Goal: Task Accomplishment & Management: Use online tool/utility

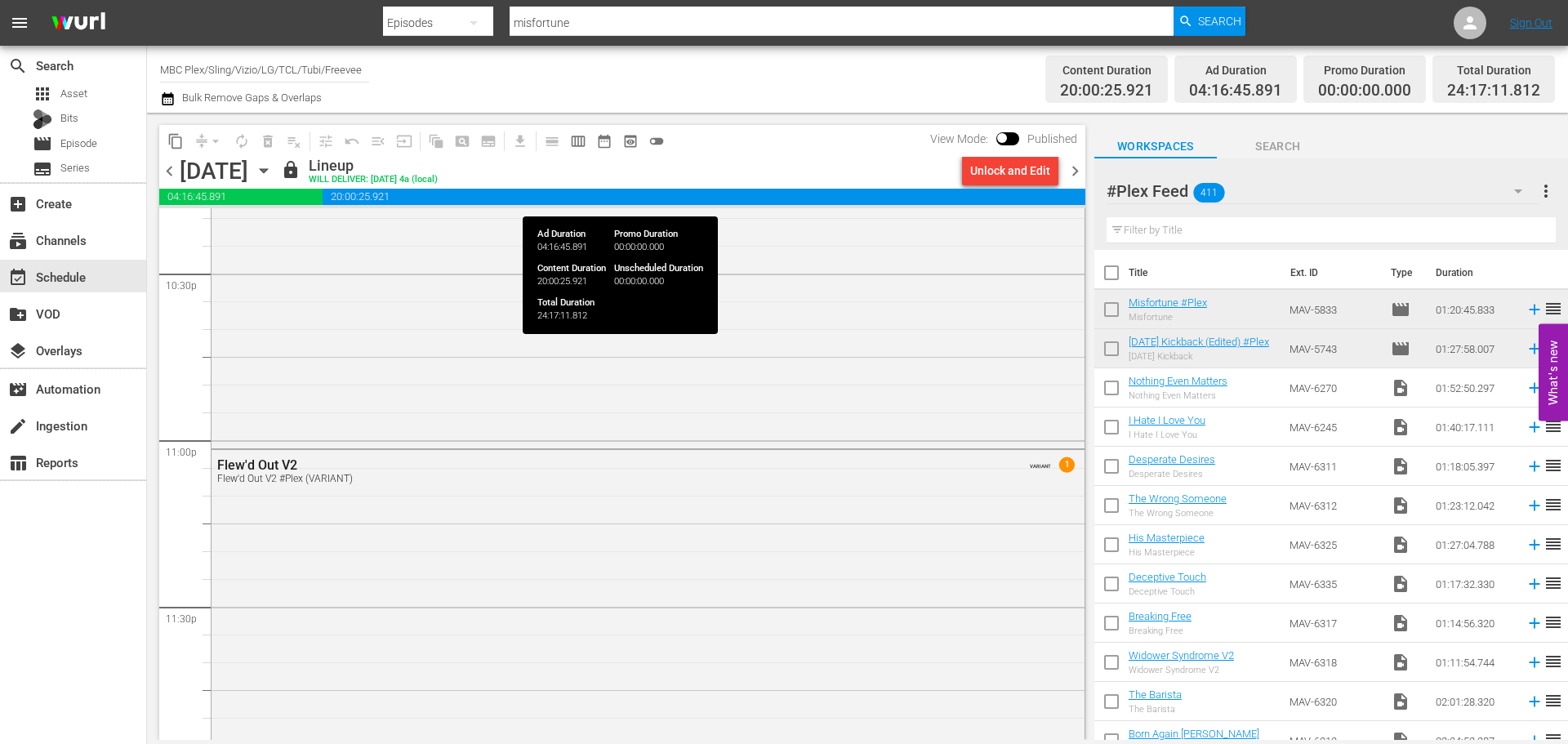
scroll to position [10537, 0]
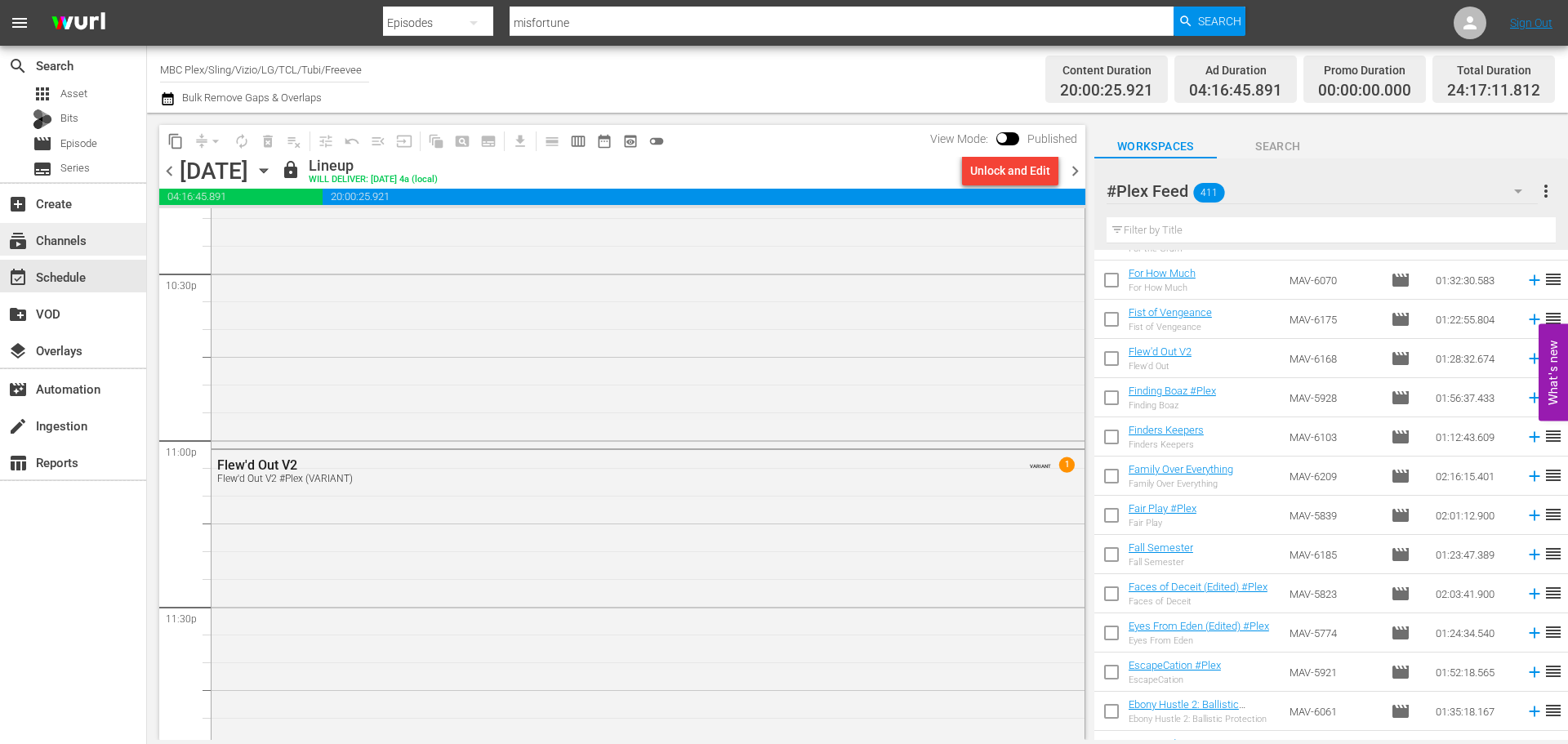
click at [83, 245] on div "subscriptions Channels" at bounding box center [45, 238] width 91 height 15
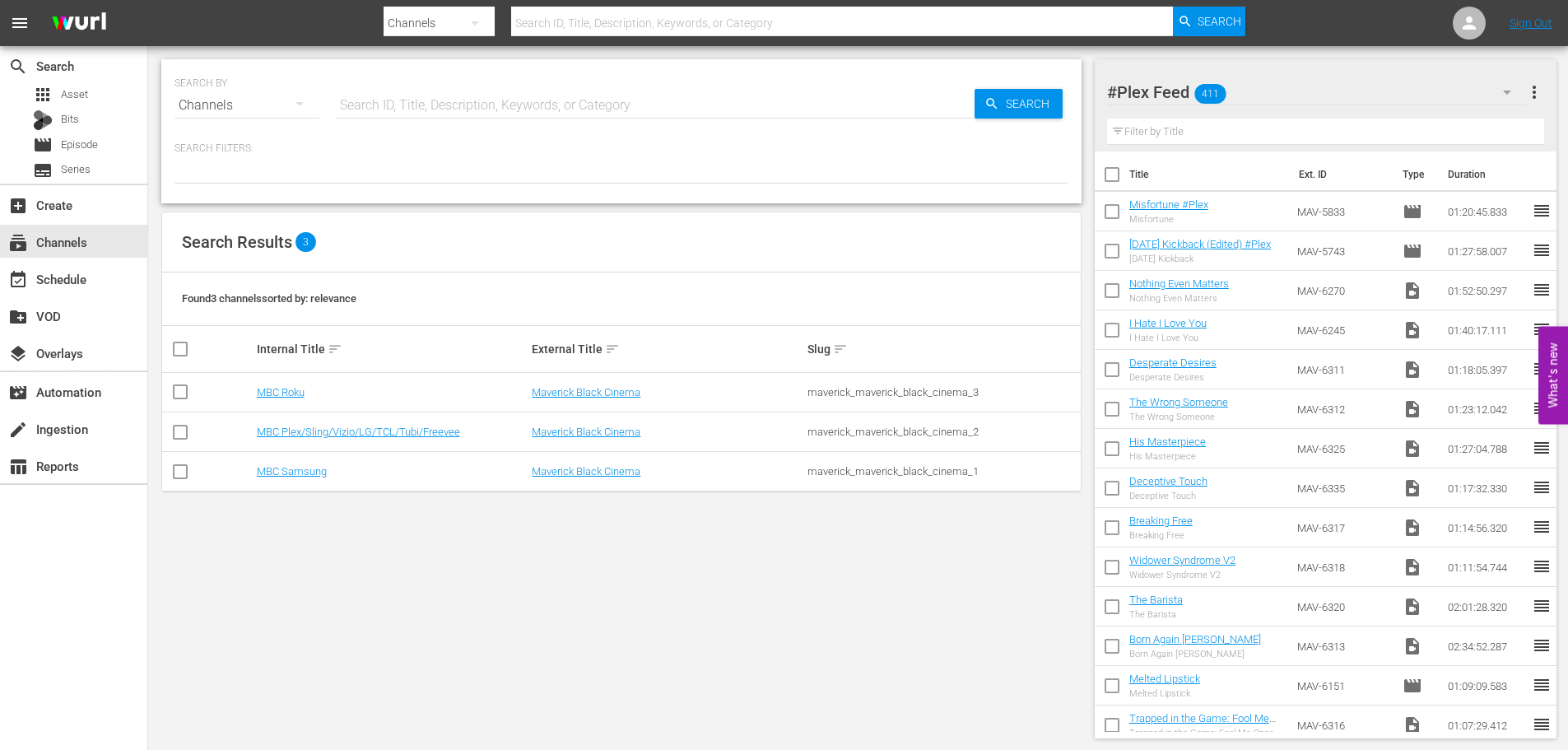
click at [296, 464] on td "MBC Samsung" at bounding box center [392, 472] width 276 height 40
click at [301, 475] on link "MBC Samsung" at bounding box center [292, 471] width 70 height 12
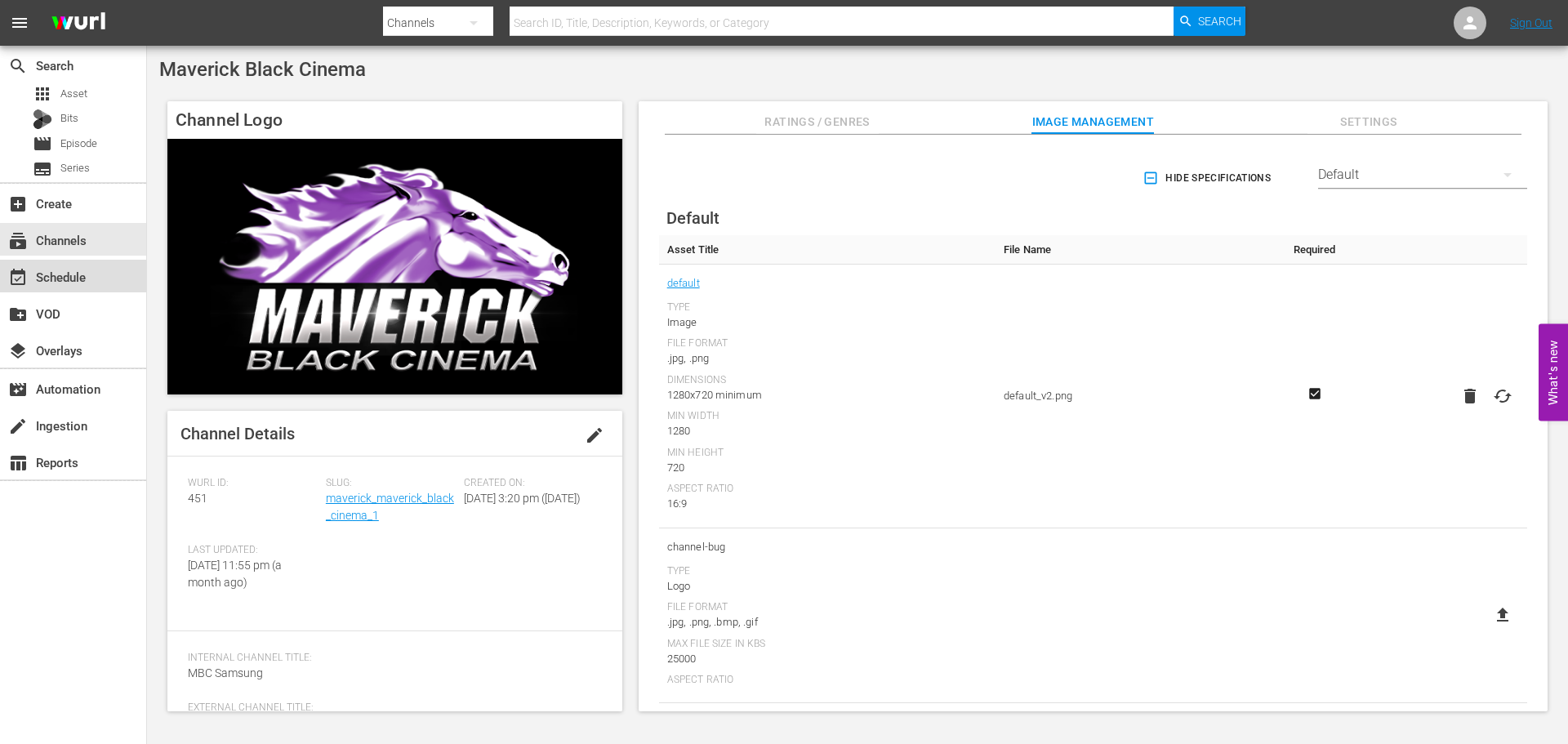
click at [108, 287] on div "event_available Schedule" at bounding box center [73, 276] width 146 height 33
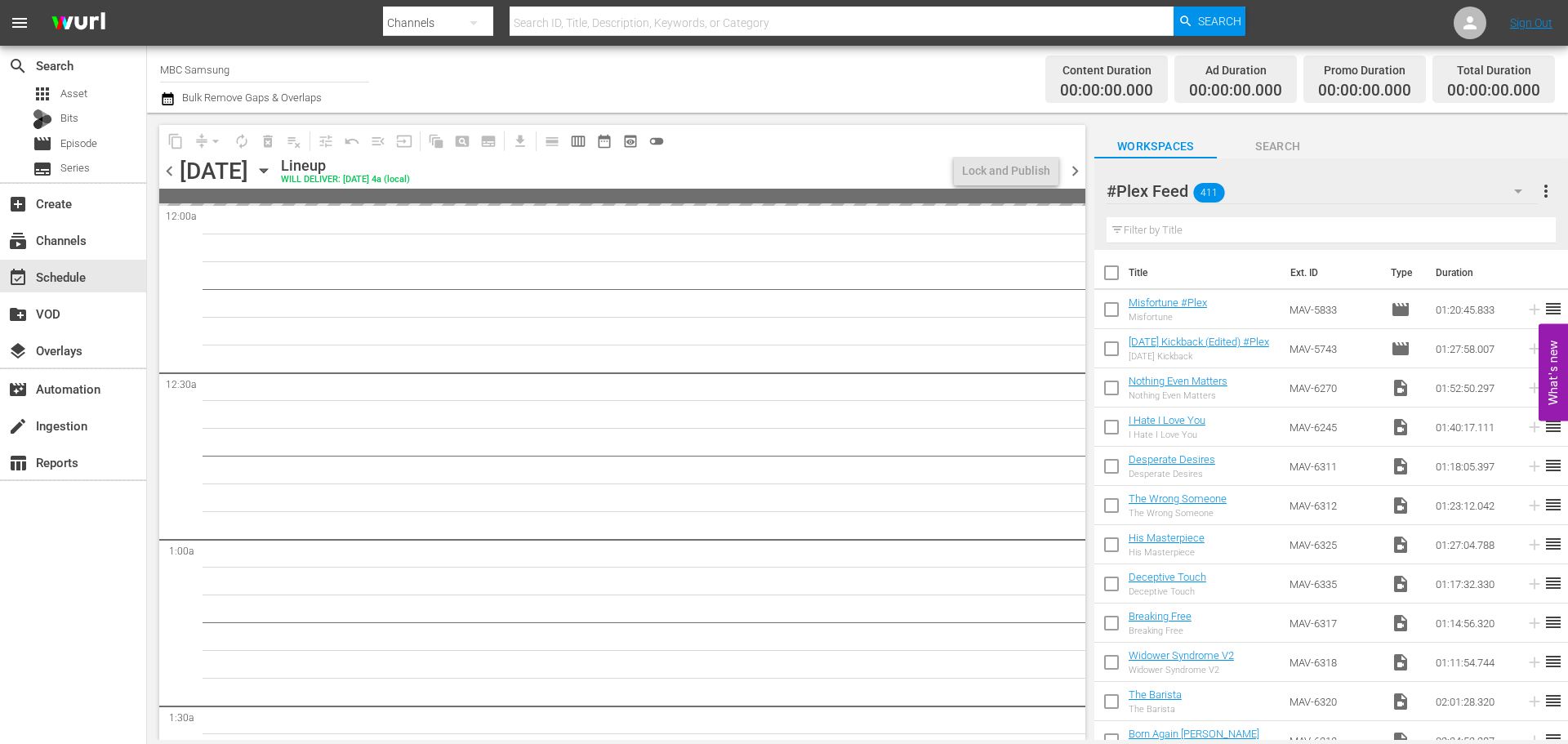
click at [273, 162] on icon "button" at bounding box center [264, 171] width 18 height 18
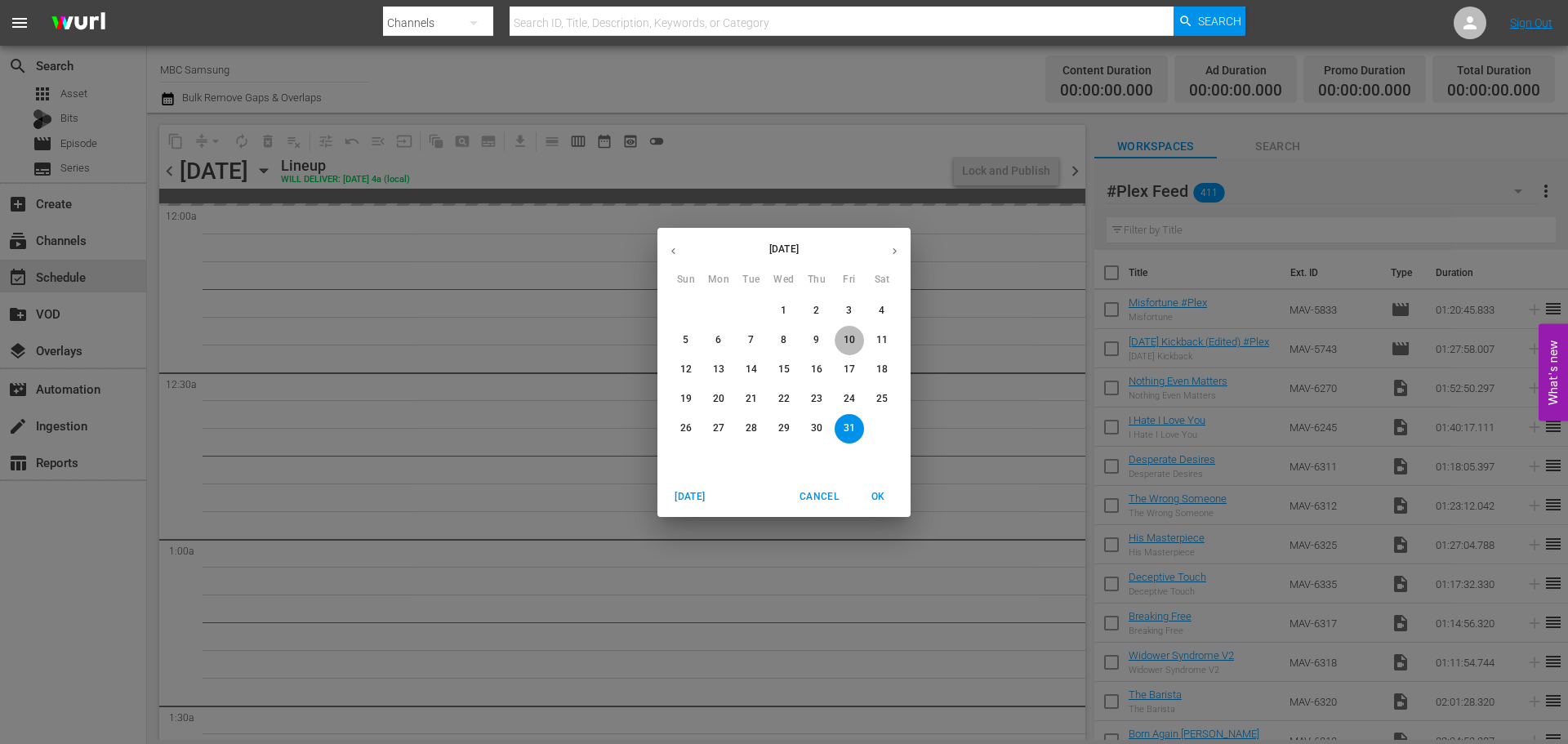
click at [849, 334] on p "10" at bounding box center [849, 340] width 12 height 14
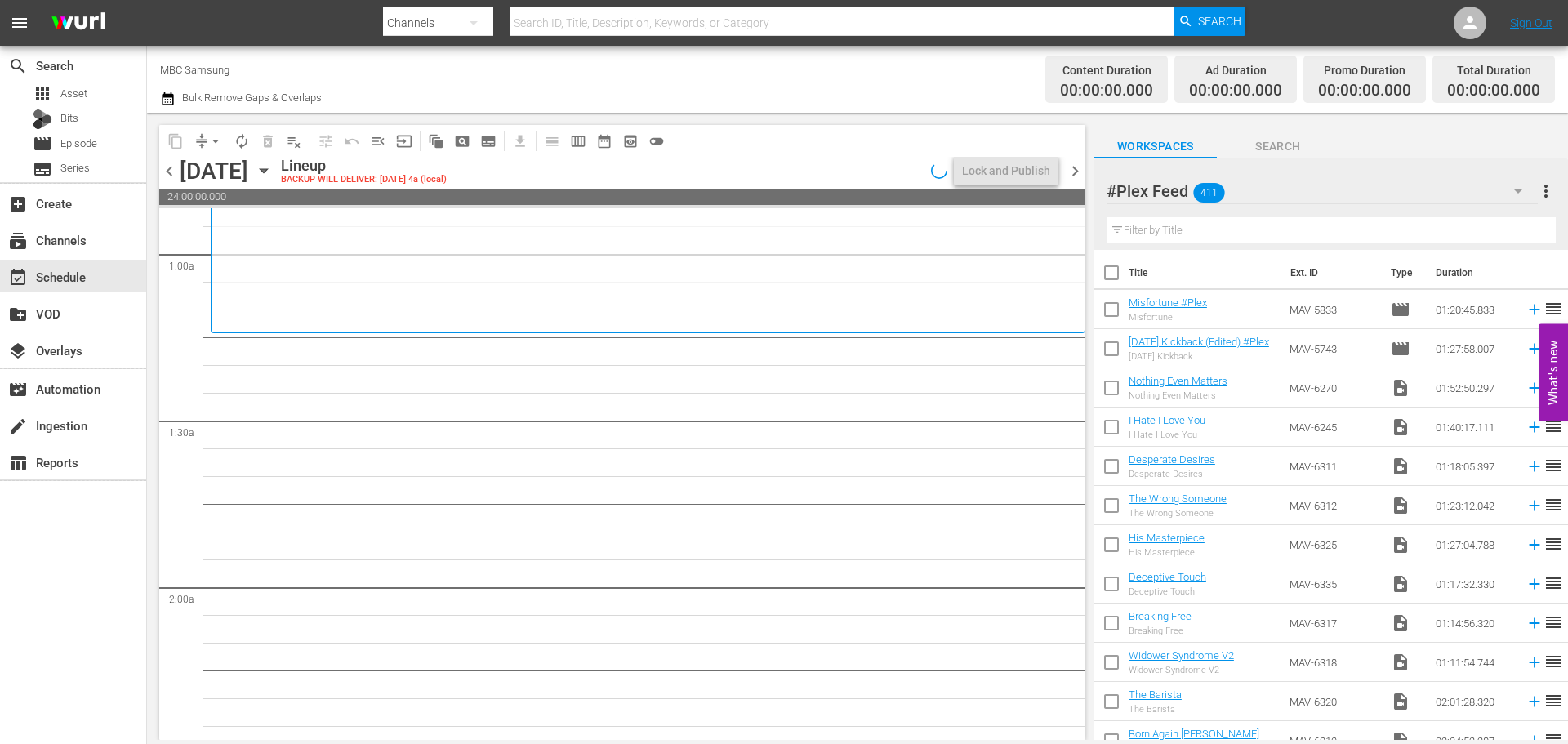
scroll to position [326, 0]
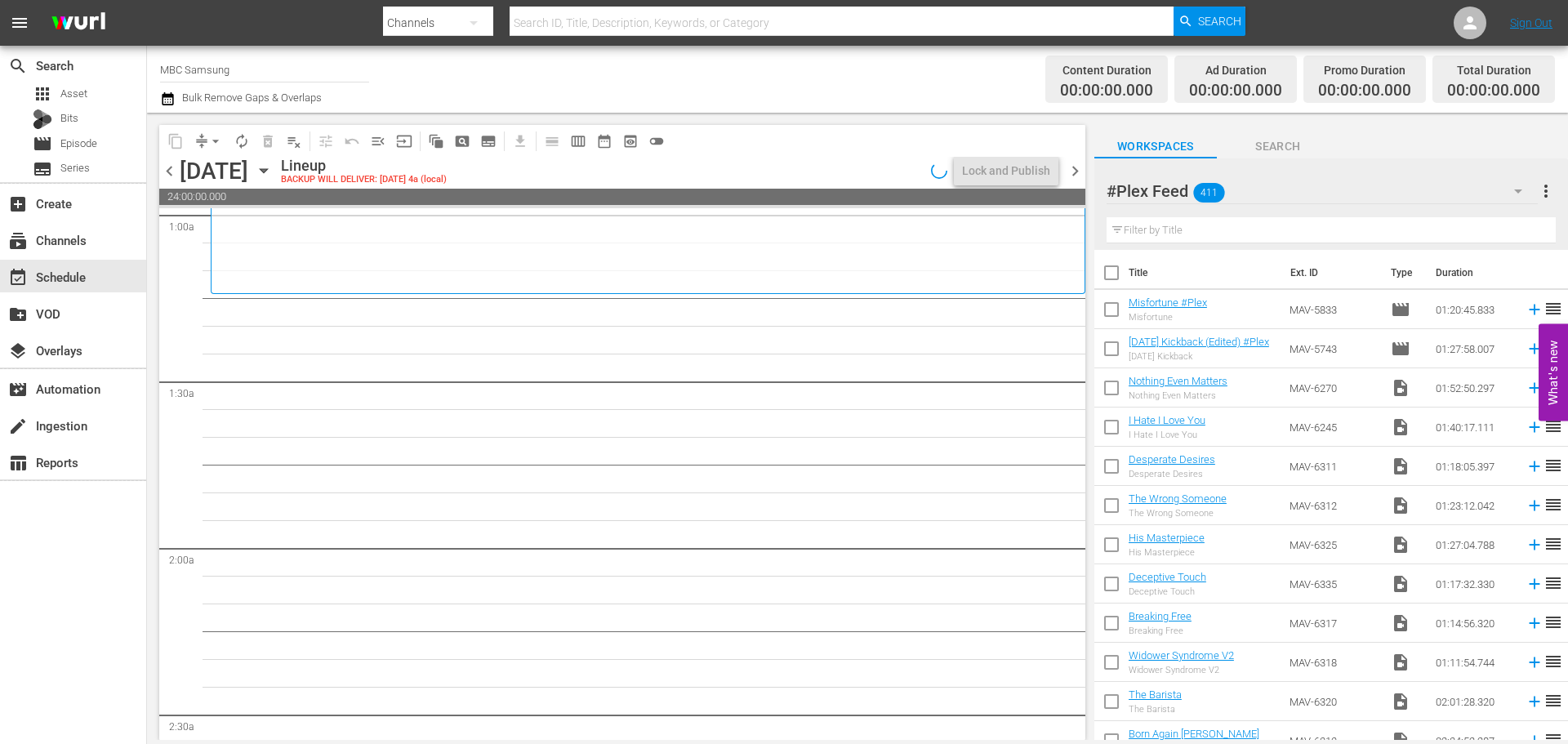
click at [1403, 192] on div "#Plex Feed 411" at bounding box center [1321, 192] width 431 height 46
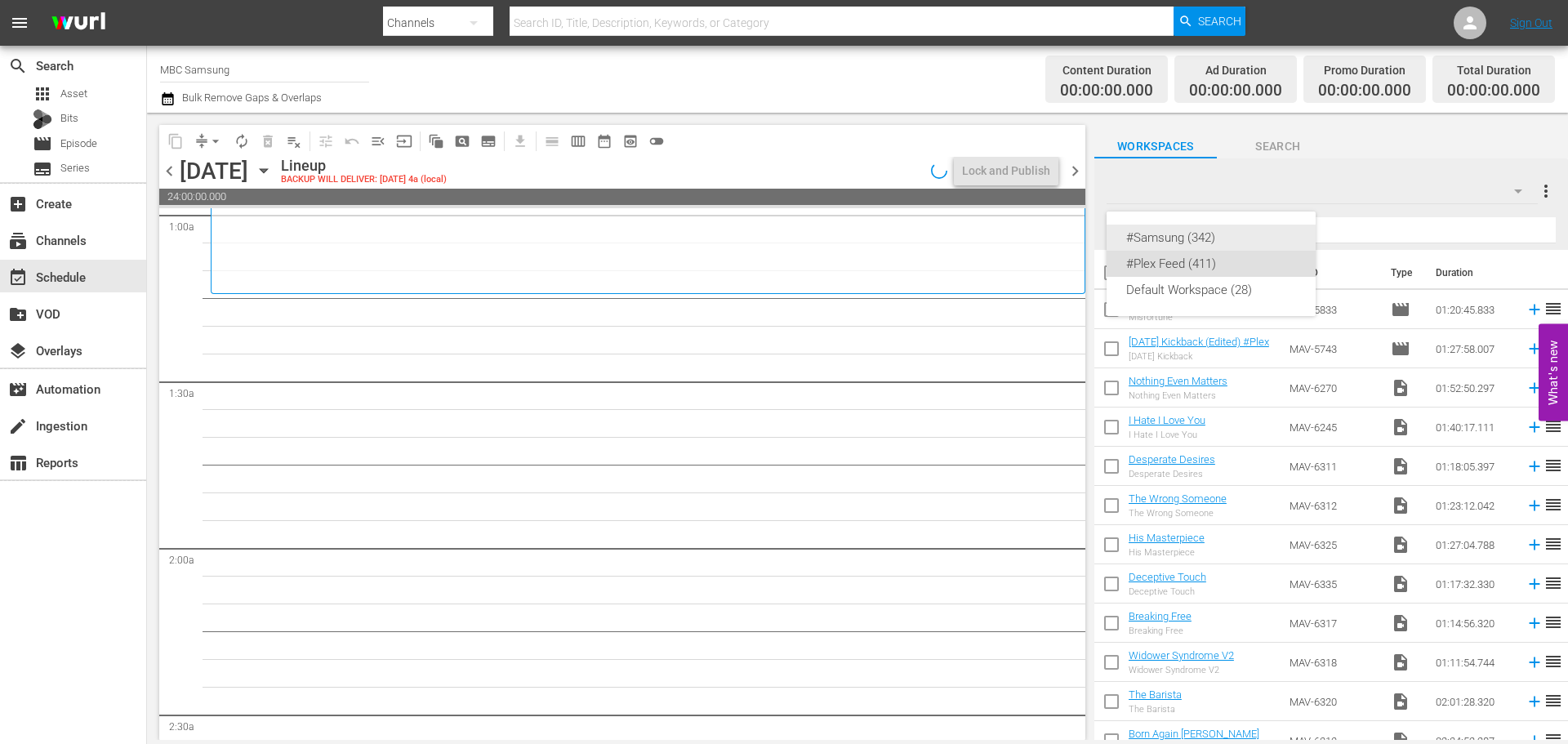
click at [1244, 226] on div "#Samsung (342)" at bounding box center [1211, 238] width 170 height 26
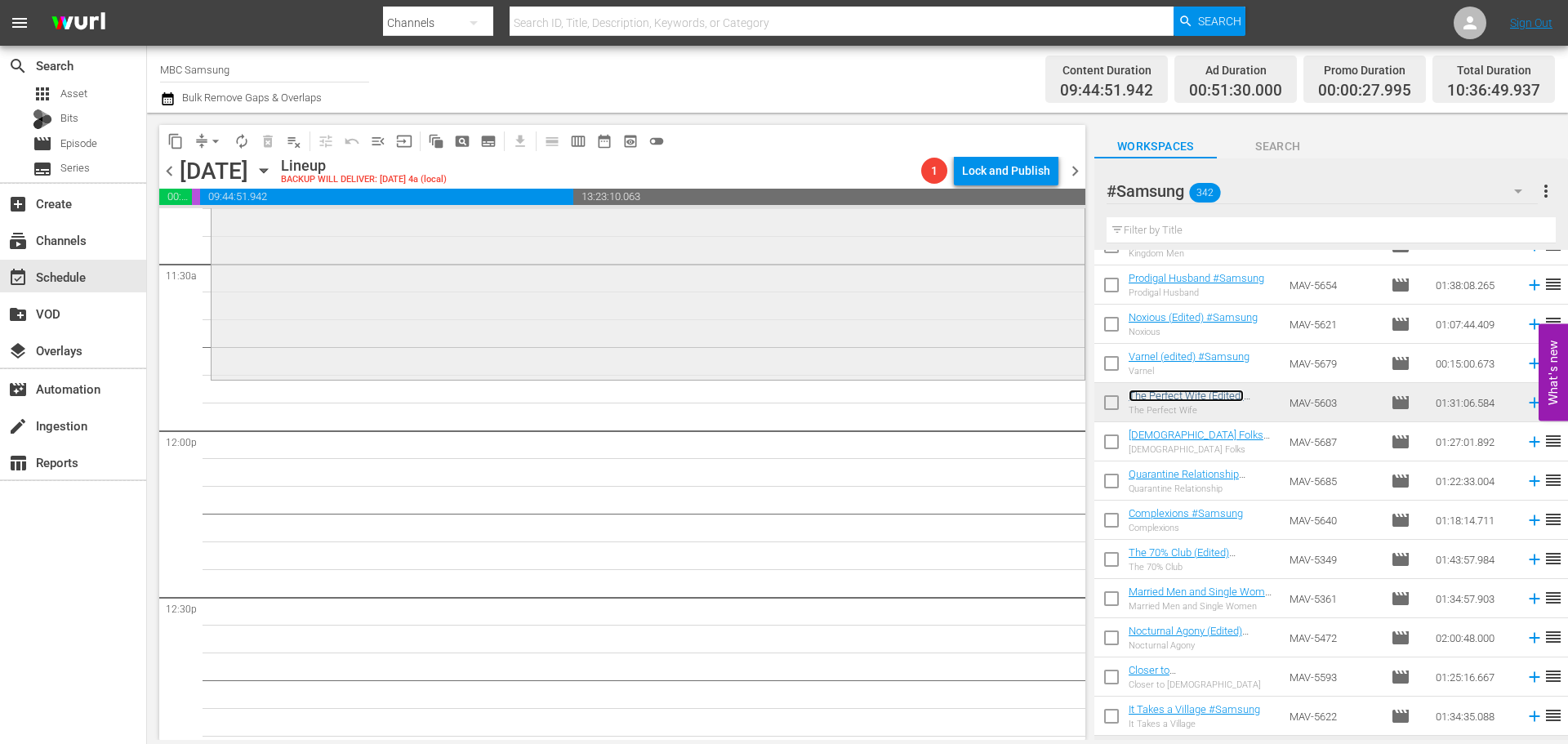
scroll to position [3757, 0]
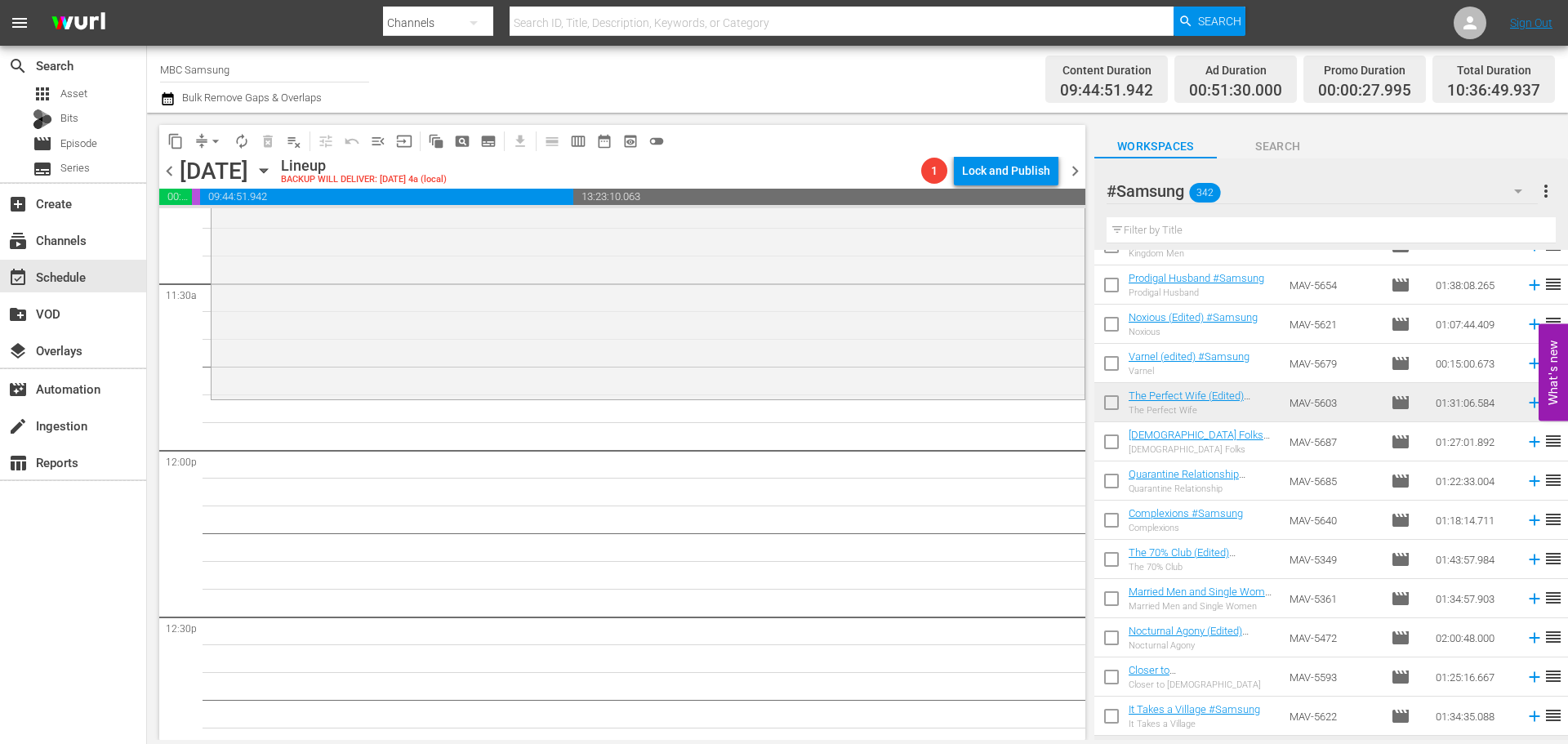
click at [1175, 238] on input "text" at bounding box center [1330, 230] width 449 height 26
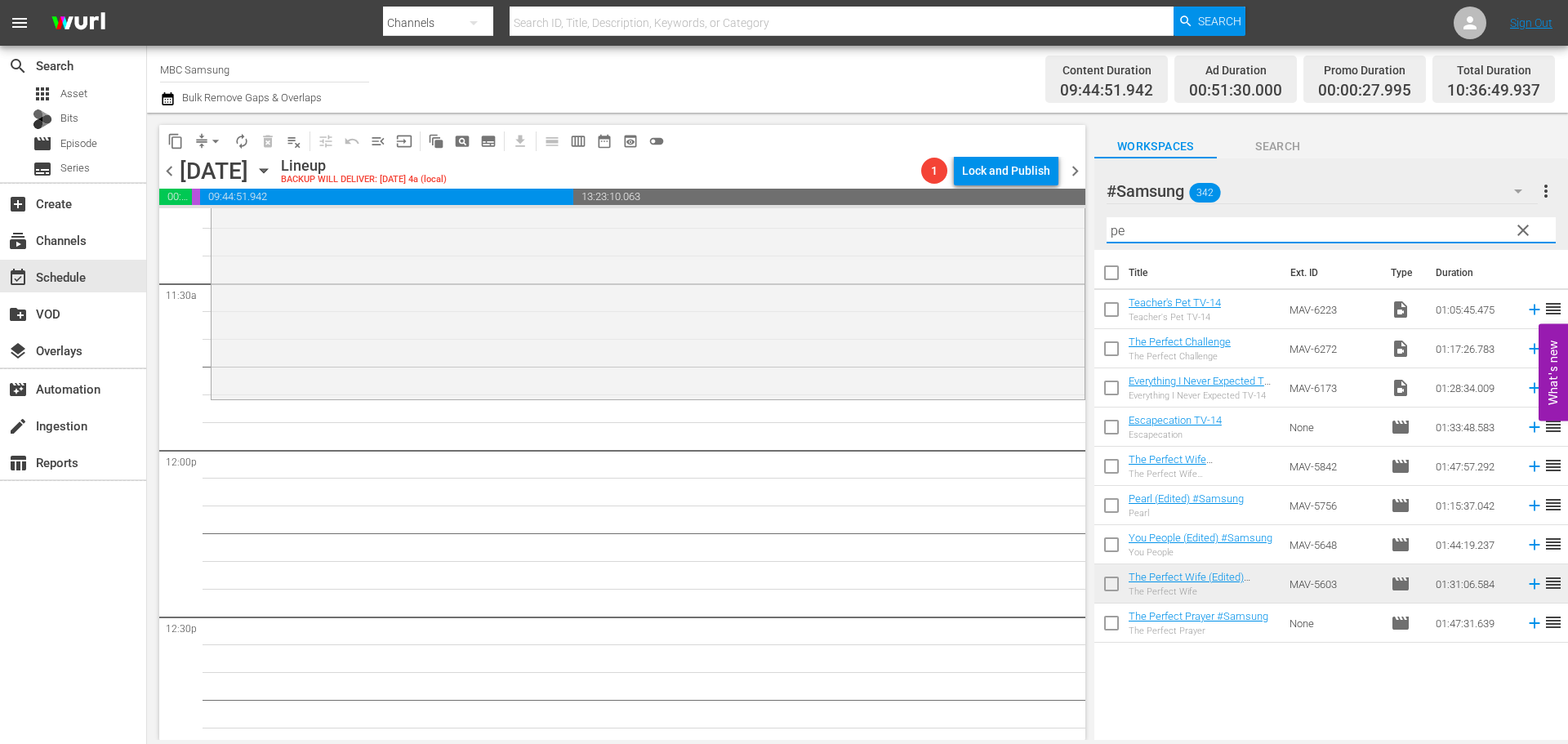
scroll to position [0, 0]
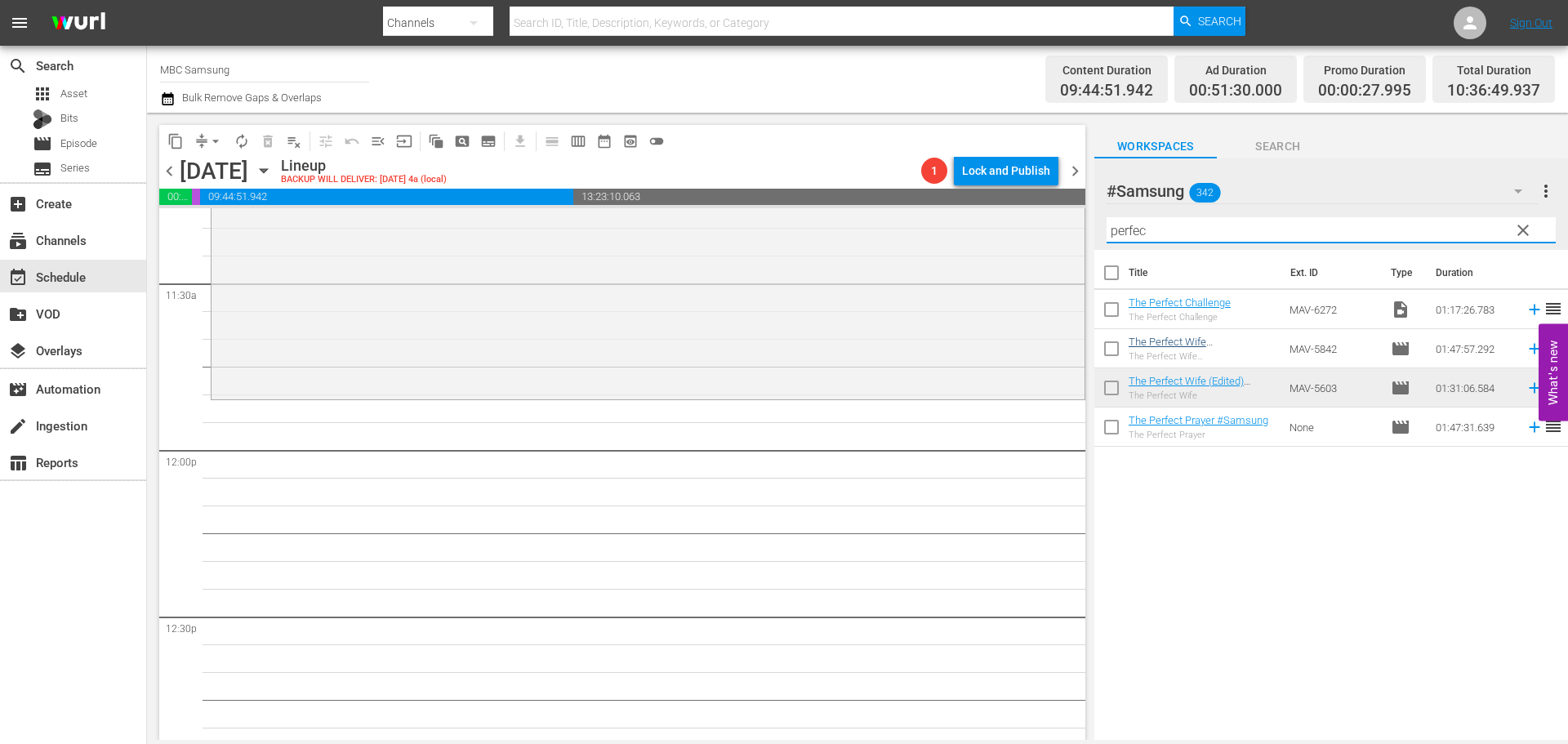
type input "perfec"
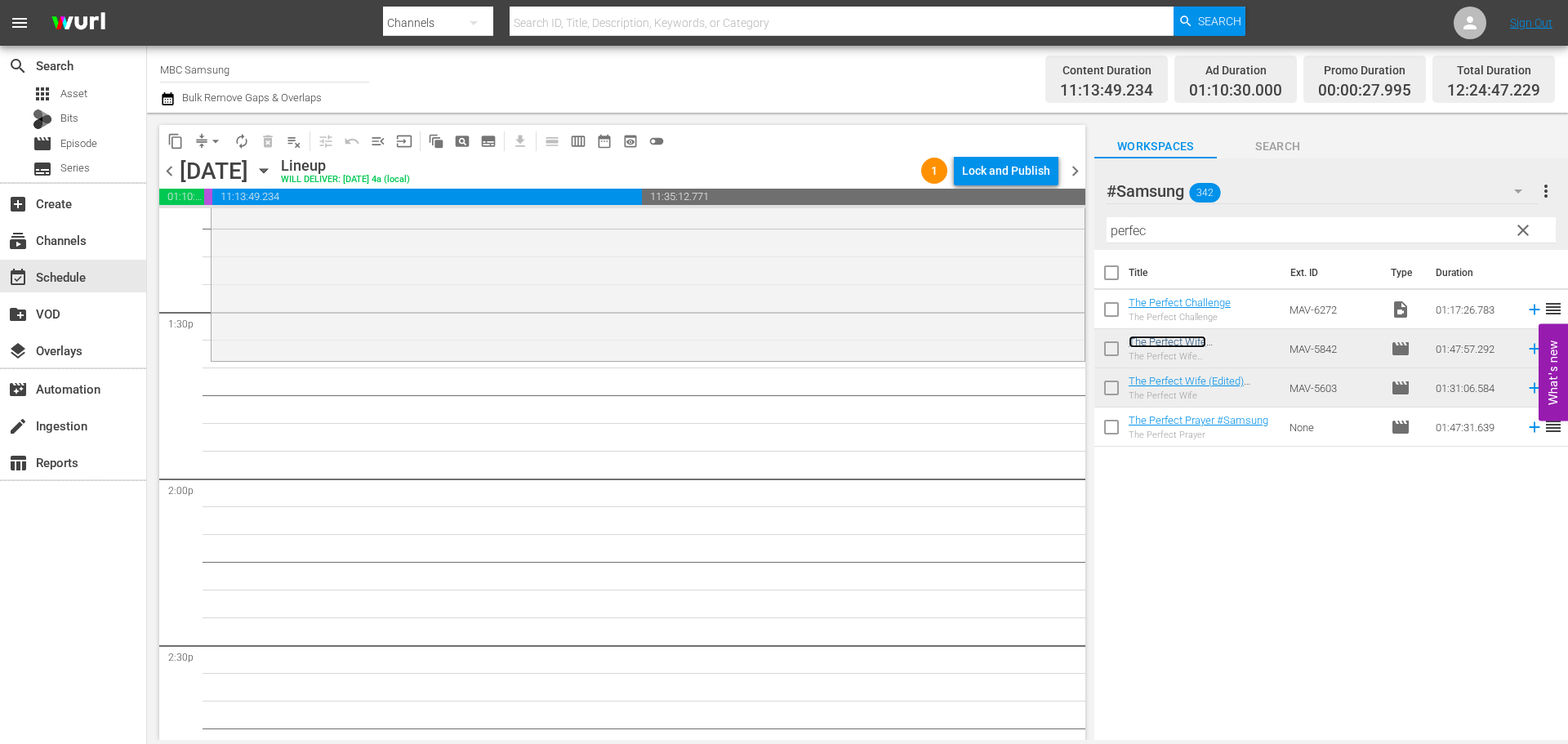
scroll to position [4411, 0]
click at [1529, 234] on span "clear" at bounding box center [1523, 230] width 20 height 20
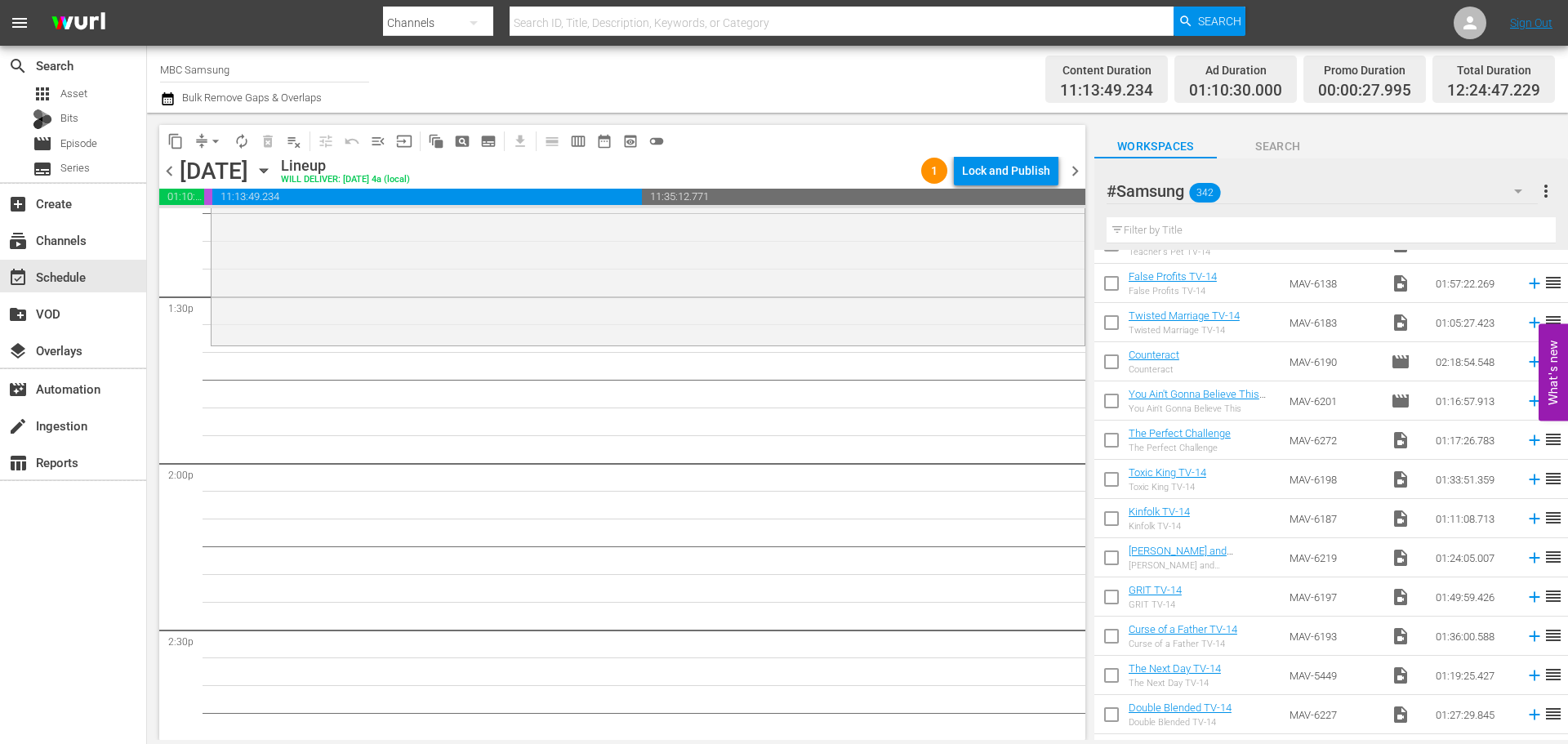
scroll to position [1307, 0]
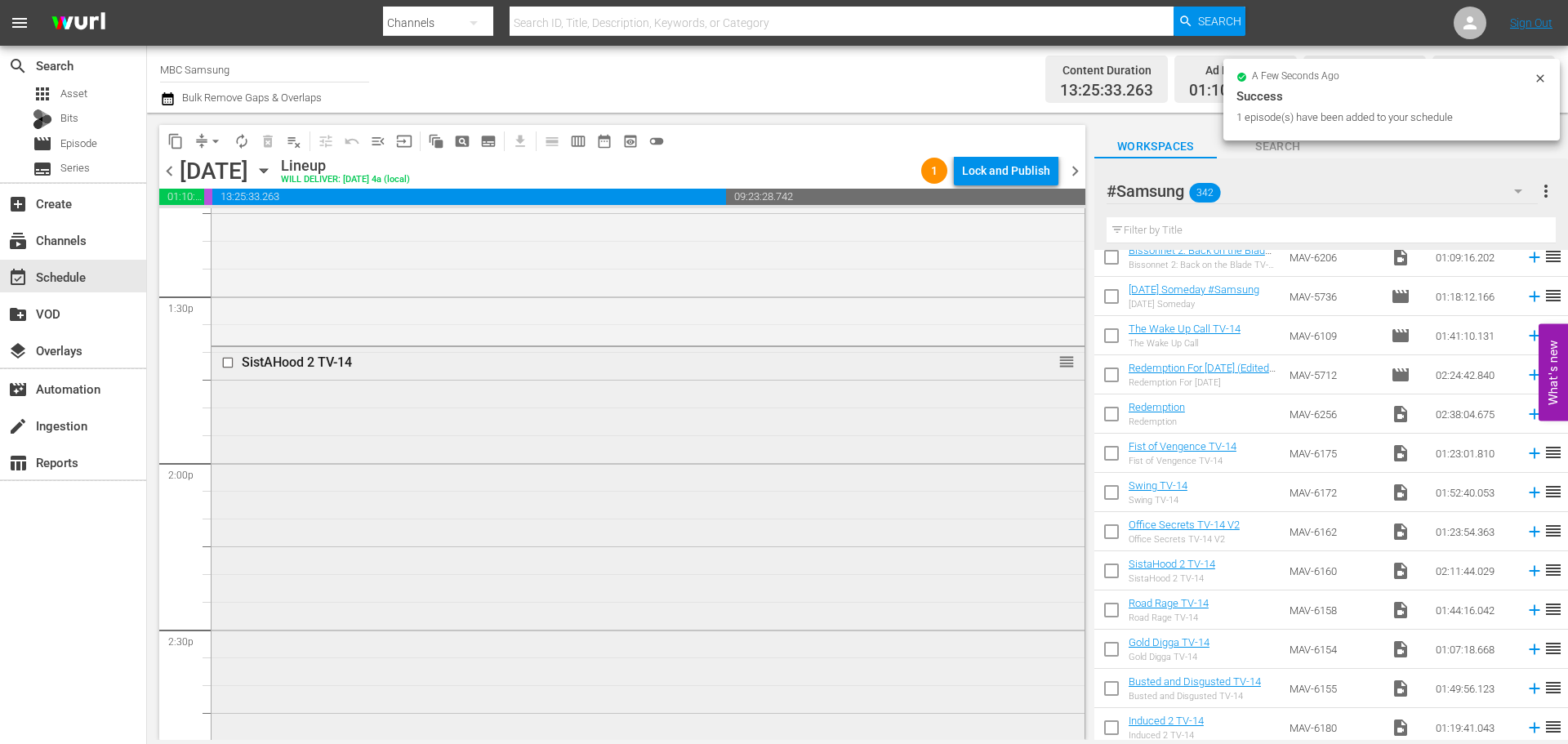
click at [648, 441] on div "SistAHood 2 TV-14 reorder" at bounding box center [648, 710] width 873 height 727
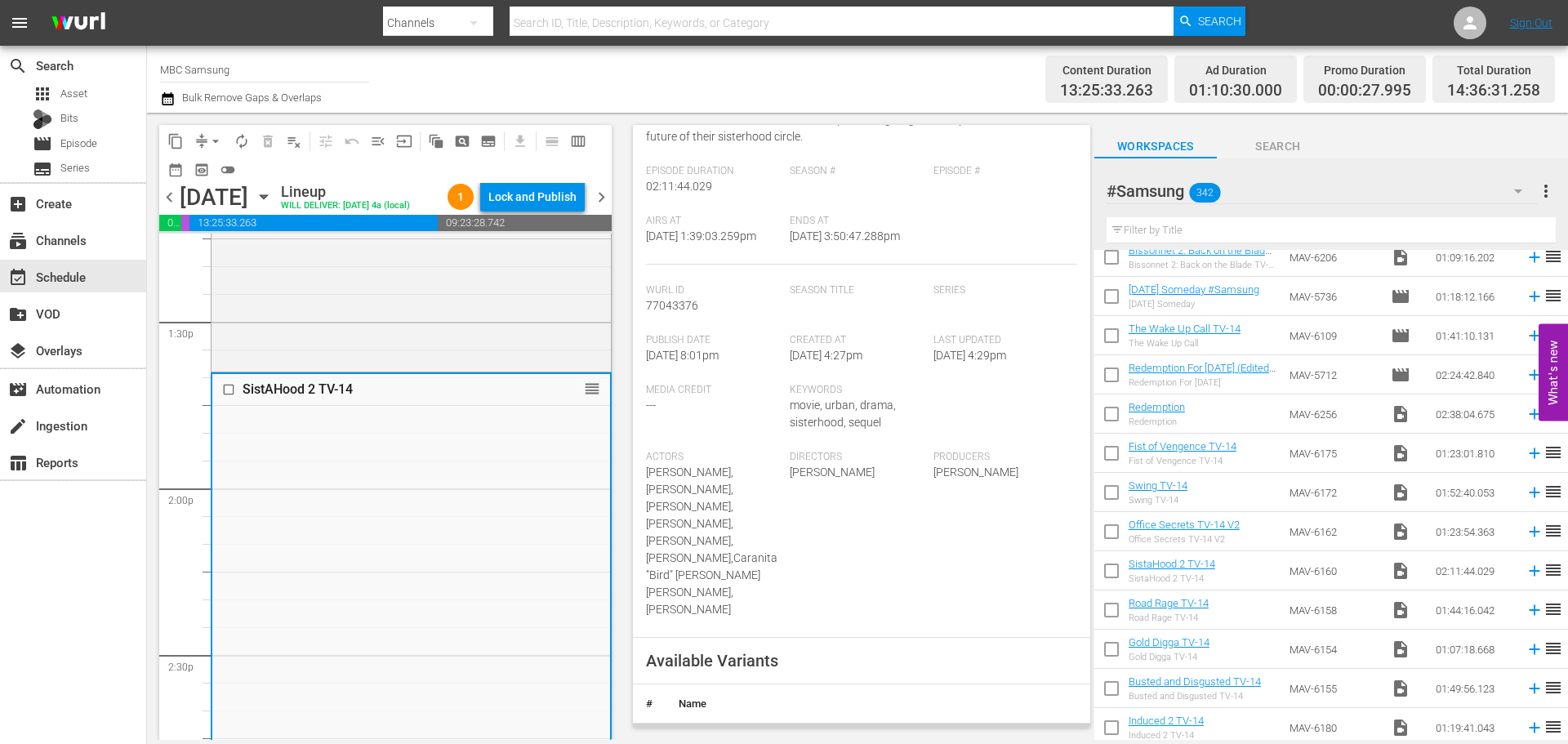
scroll to position [571, 0]
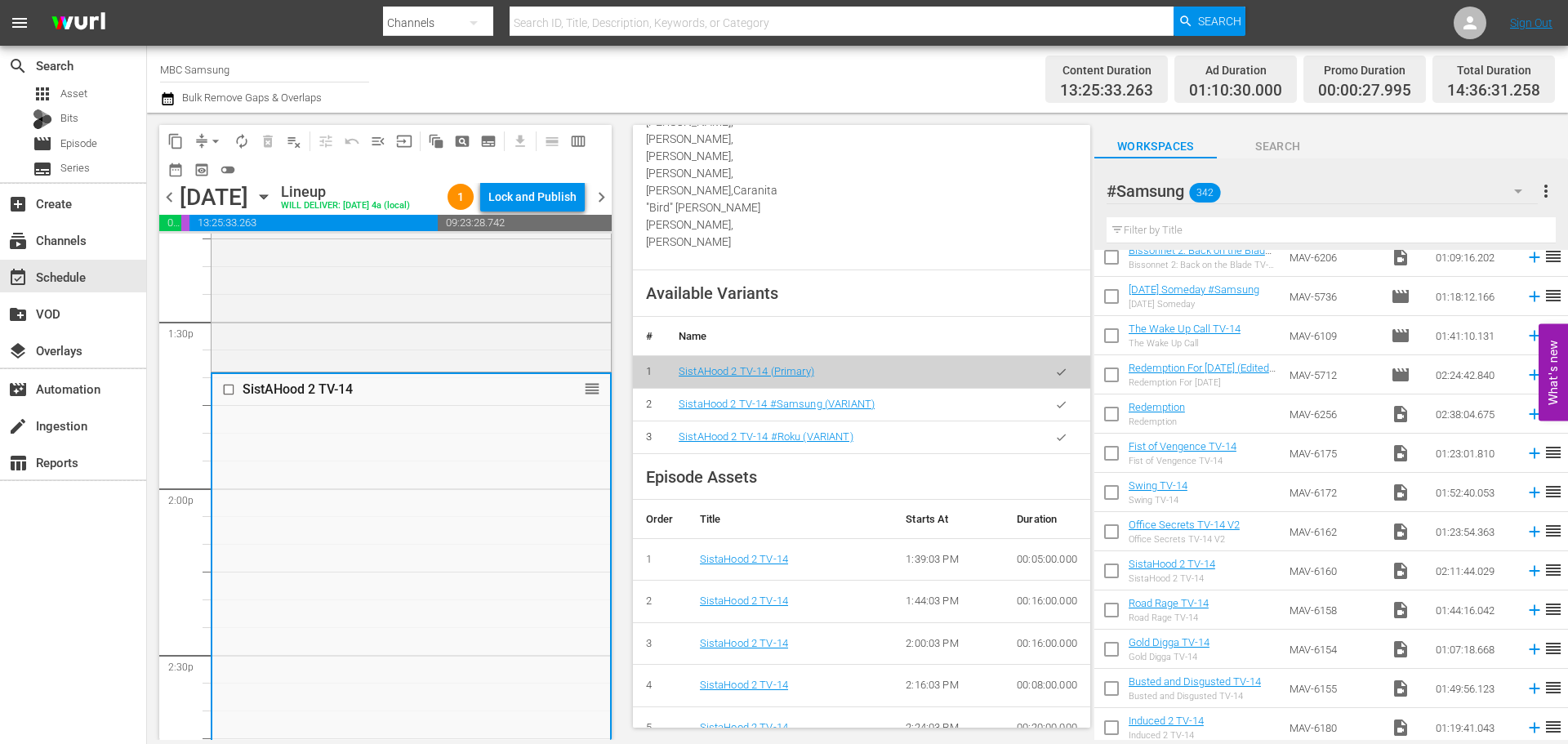
click at [1055, 402] on icon "button" at bounding box center [1061, 404] width 12 height 12
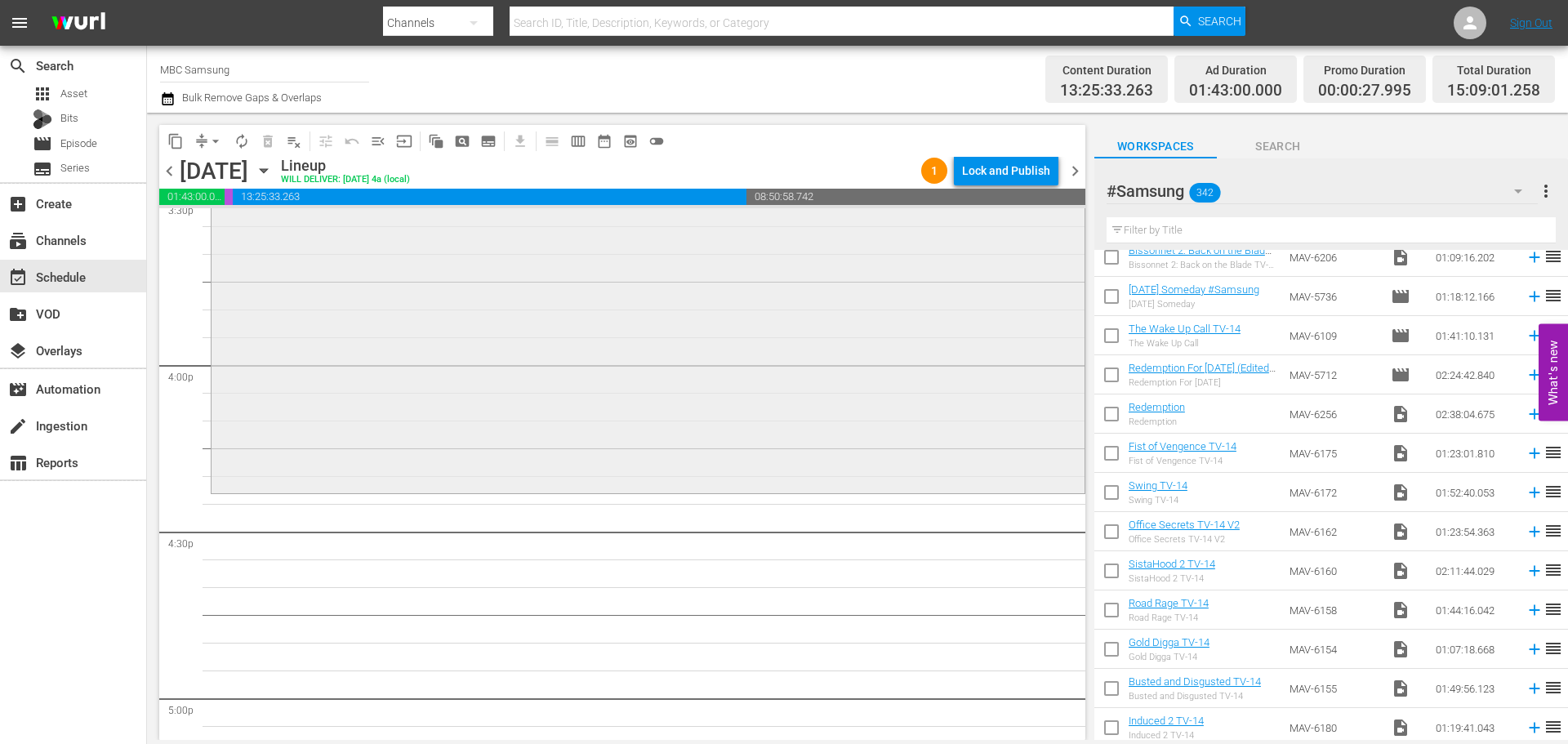
scroll to position [5309, 0]
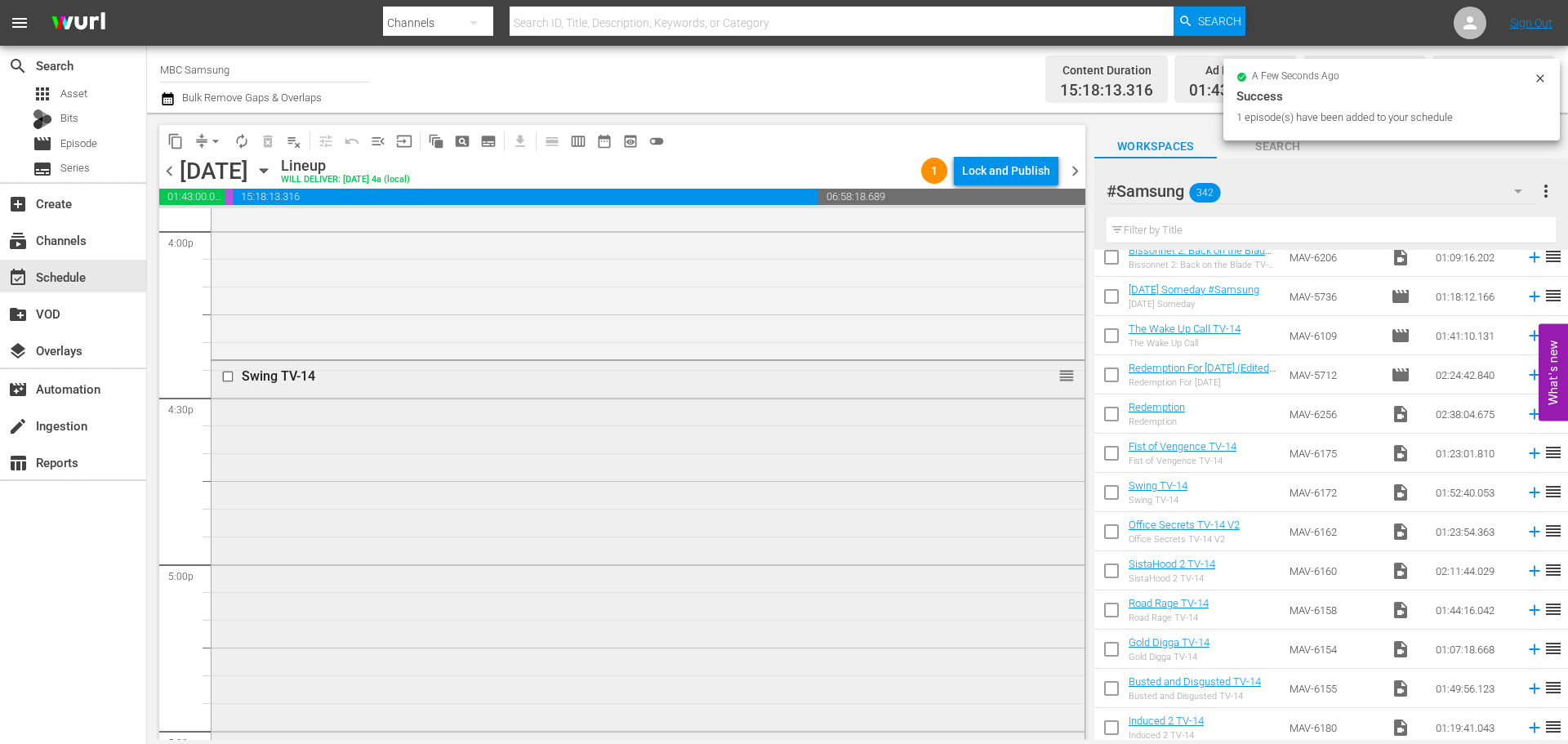
click at [549, 470] on div "Swing TV-14 reorder" at bounding box center [648, 671] width 873 height 621
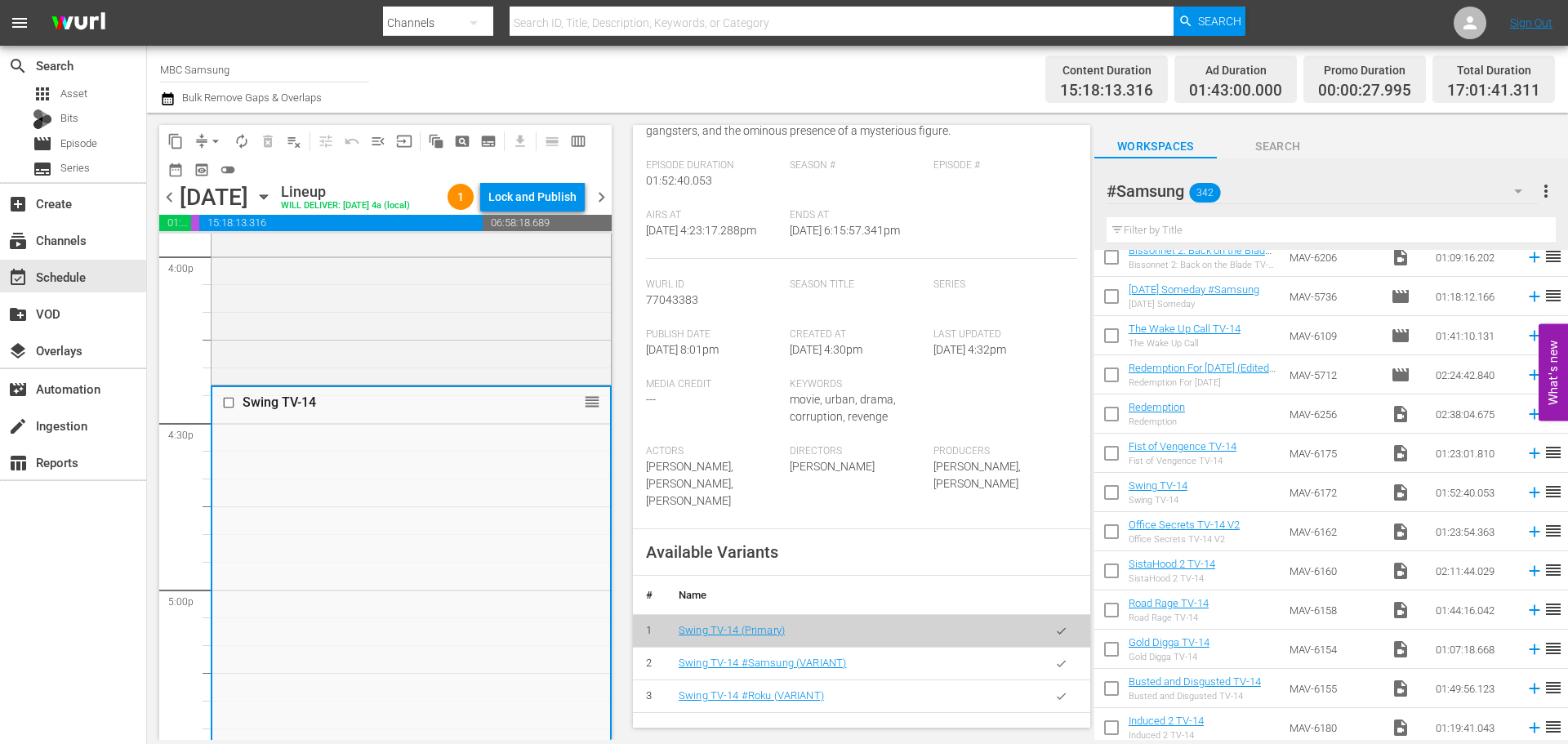
scroll to position [490, 0]
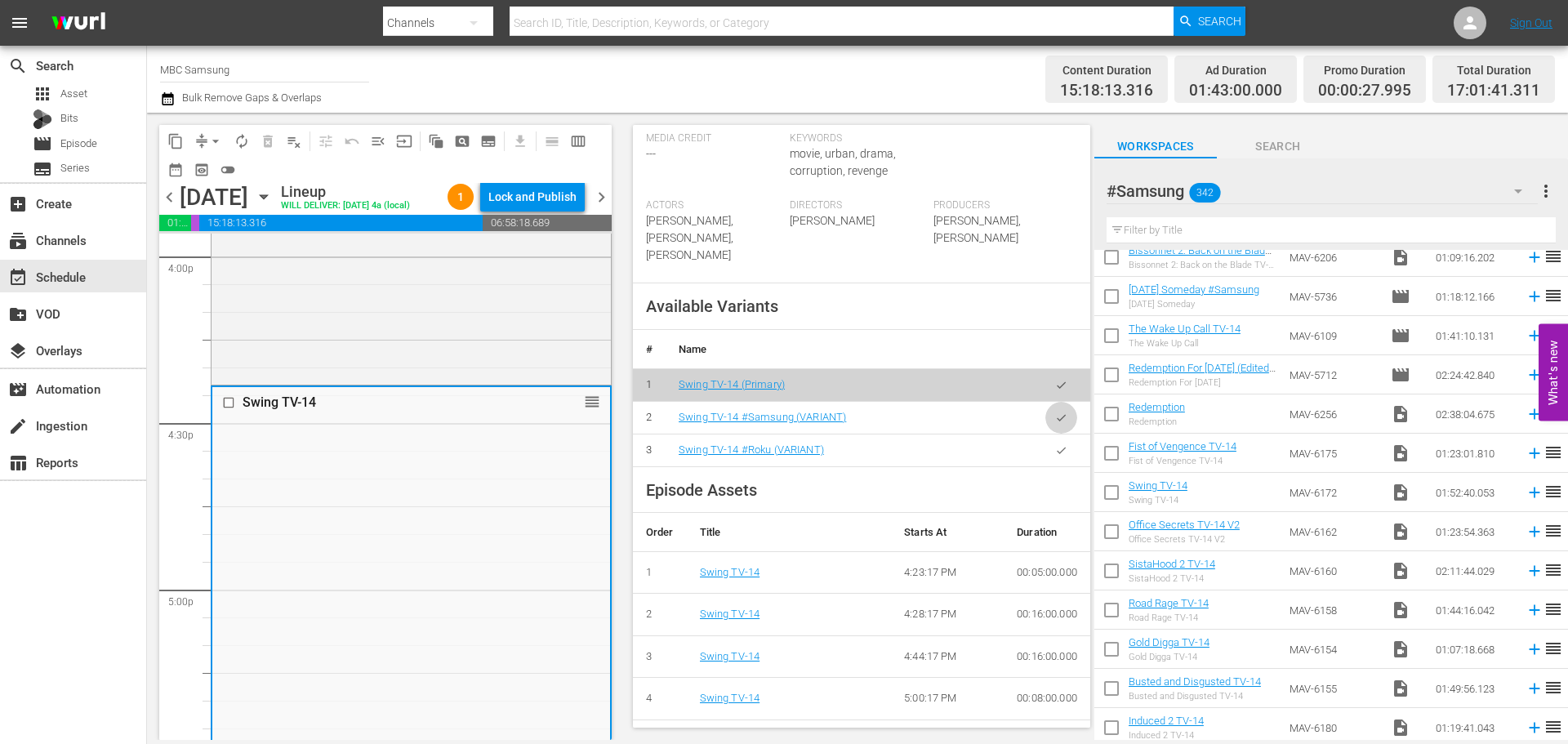
click at [1054, 415] on button "button" at bounding box center [1061, 418] width 32 height 32
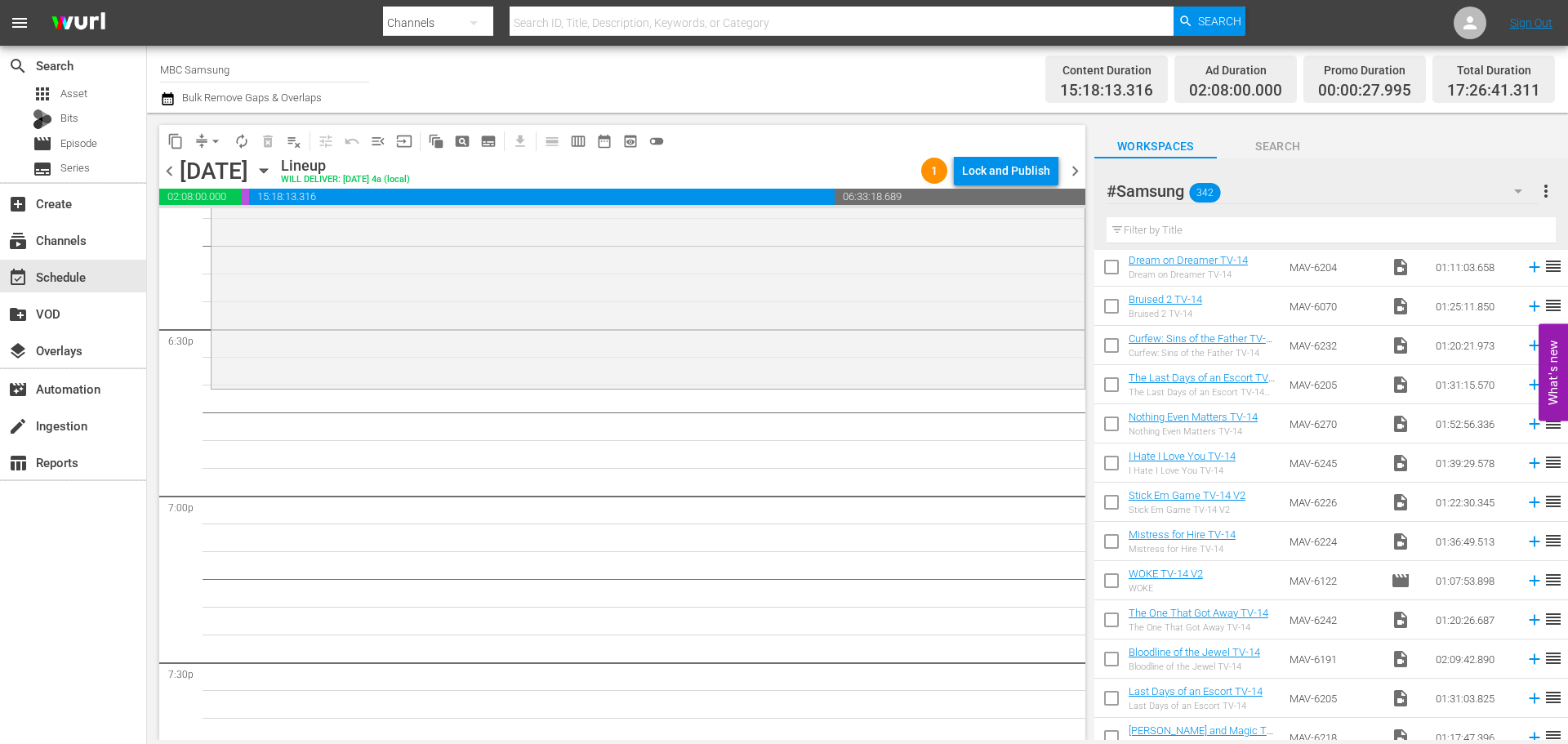
scroll to position [0, 0]
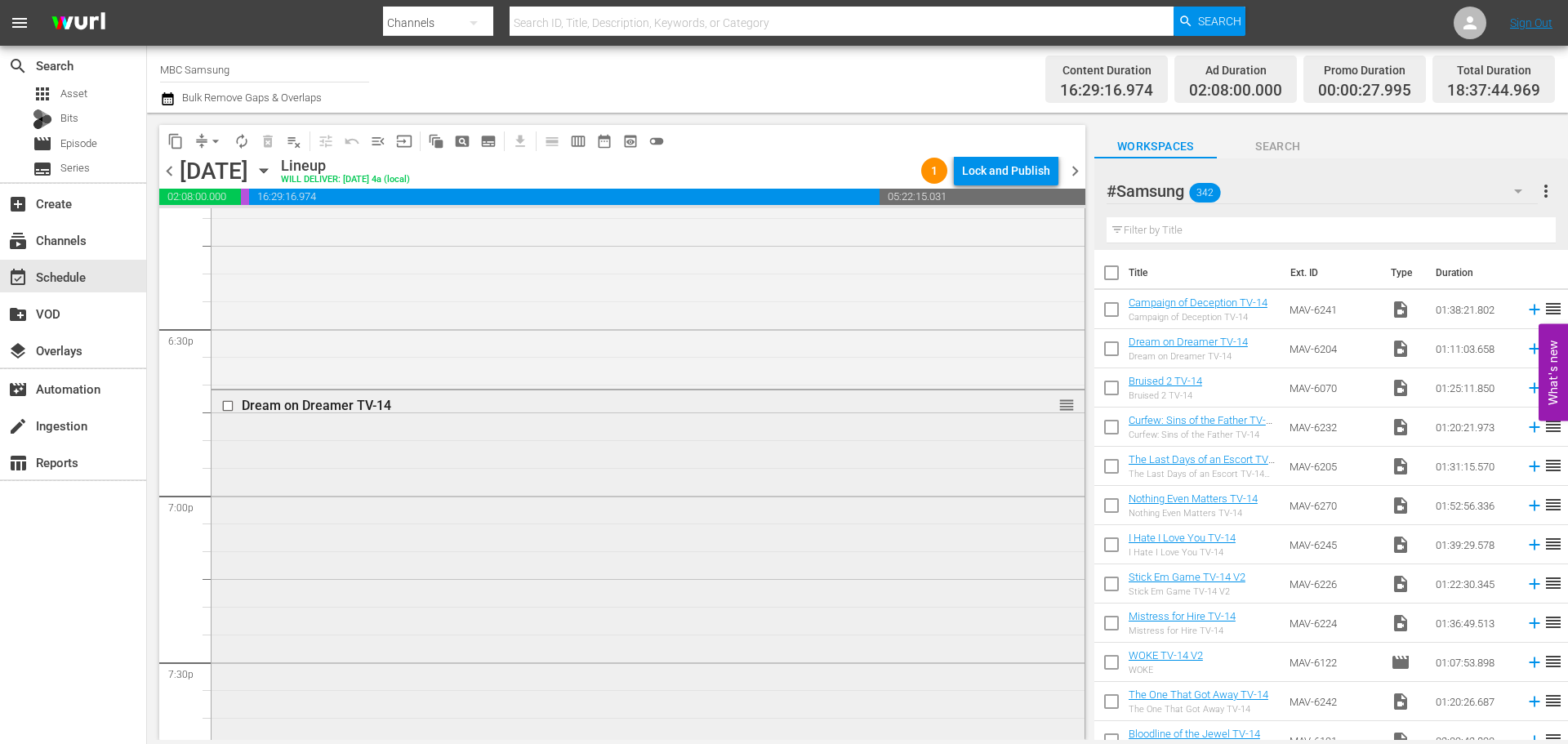
click at [521, 496] on div "Dream on Dreamer TV-14 reorder" at bounding box center [648, 585] width 873 height 390
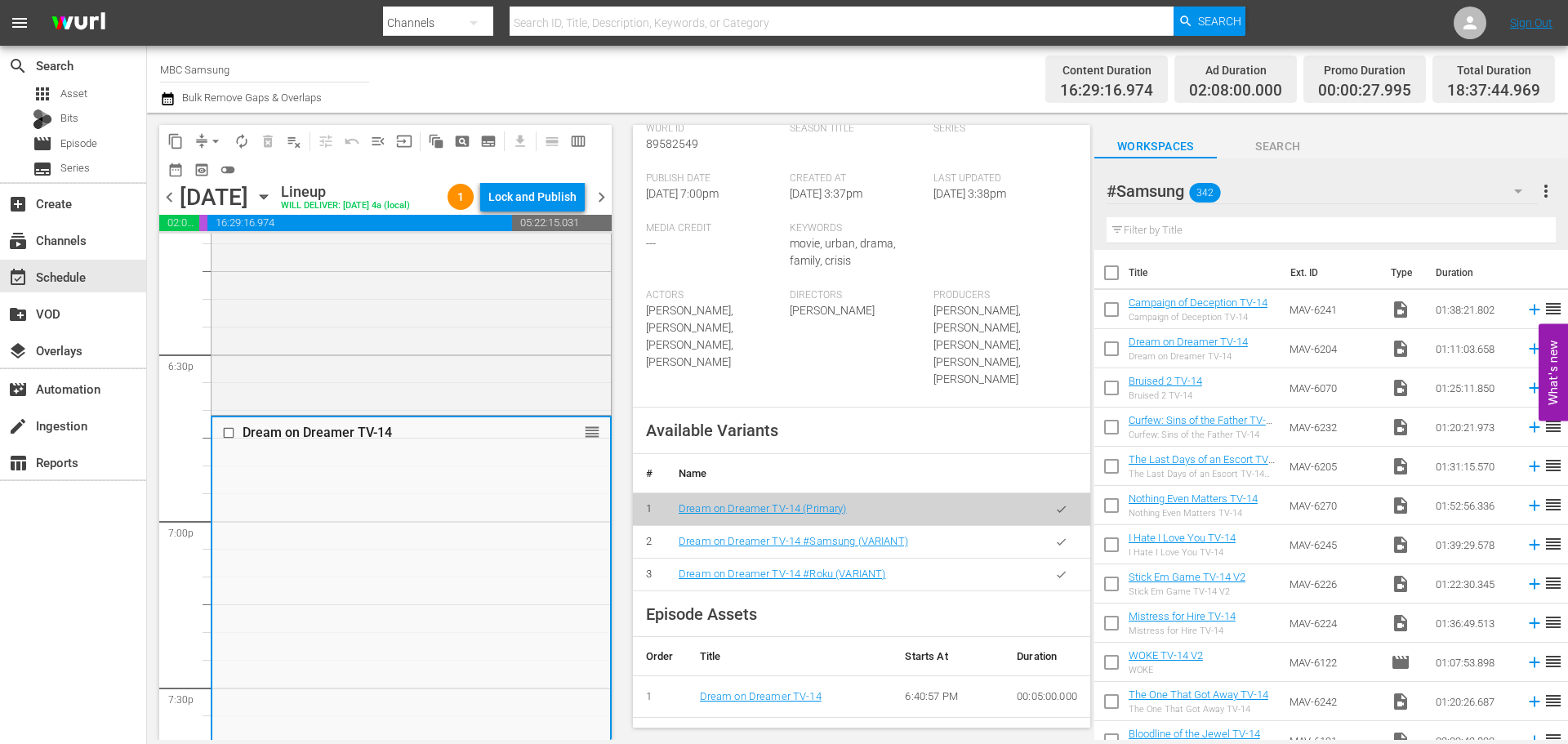
scroll to position [409, 0]
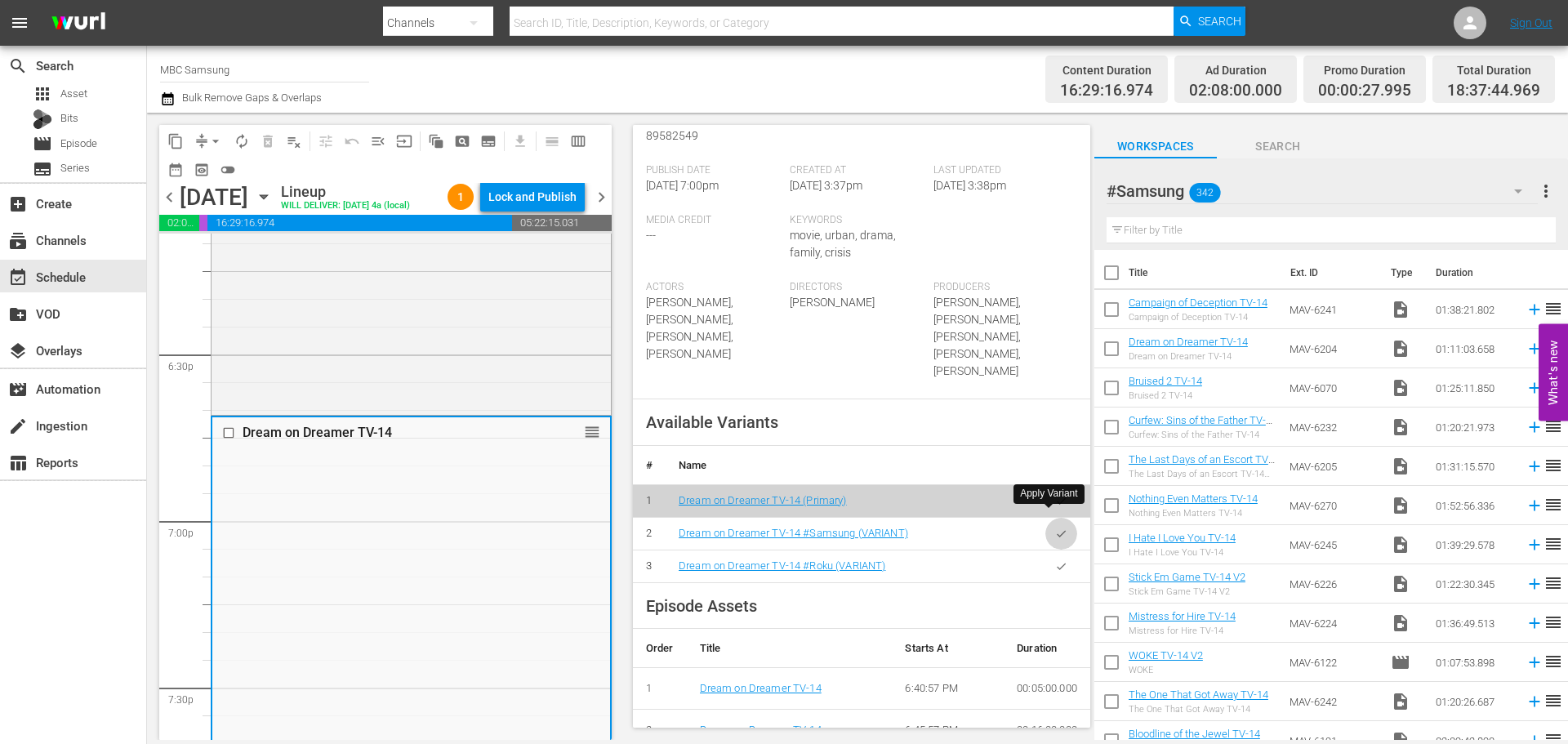
click at [1058, 518] on button "button" at bounding box center [1061, 534] width 32 height 32
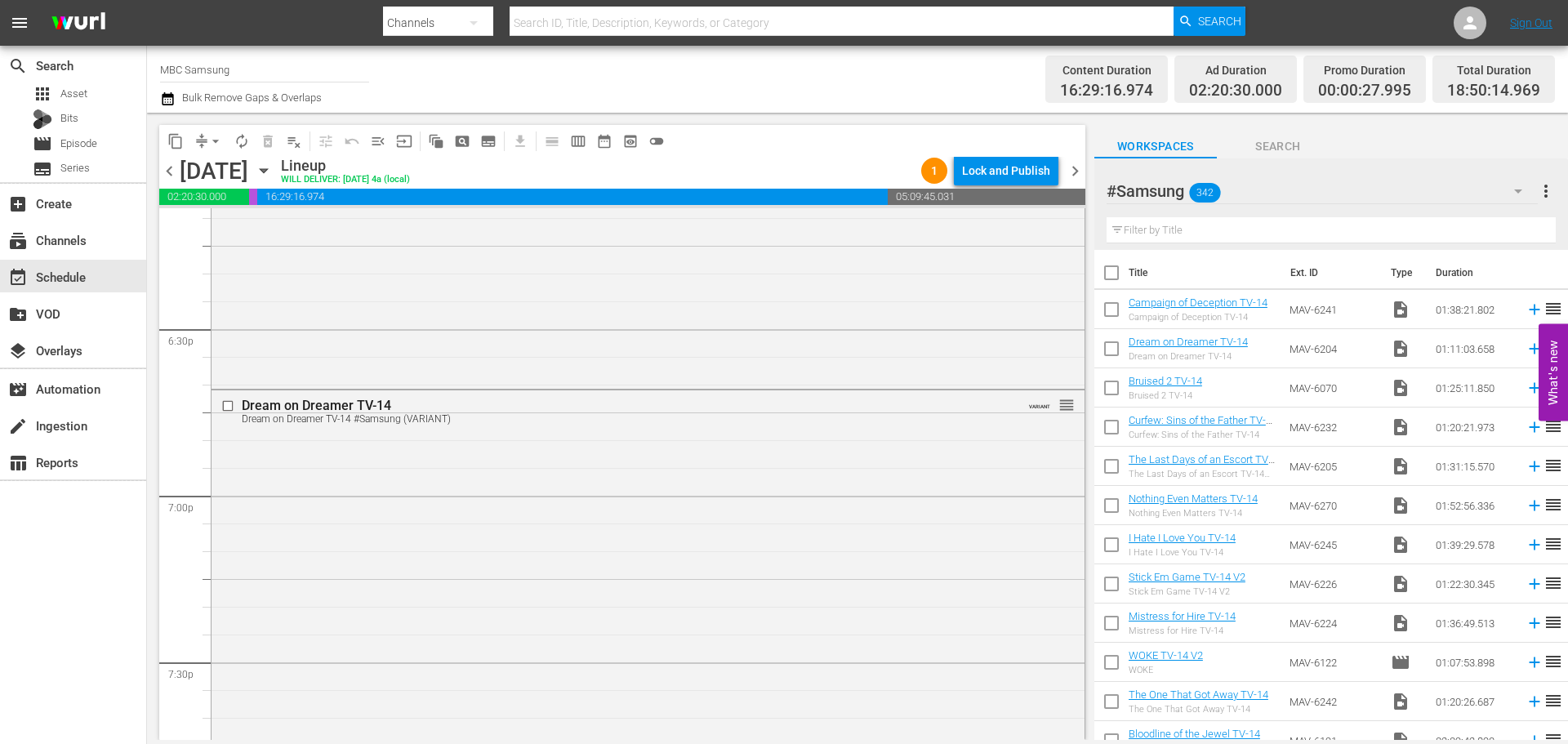
scroll to position [6453, 0]
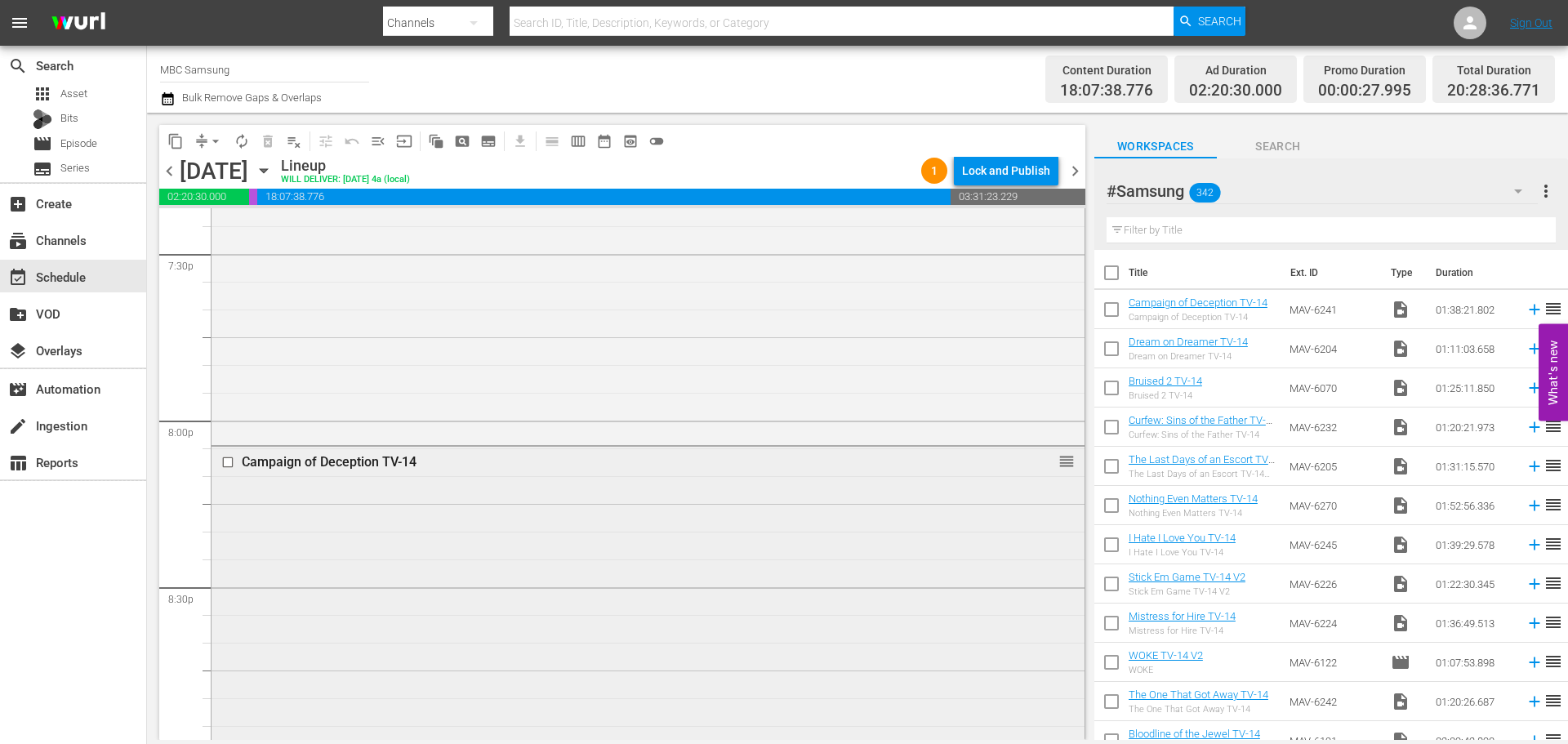
click at [651, 475] on div "Campaign of Deception TV-14 reorder" at bounding box center [648, 462] width 873 height 31
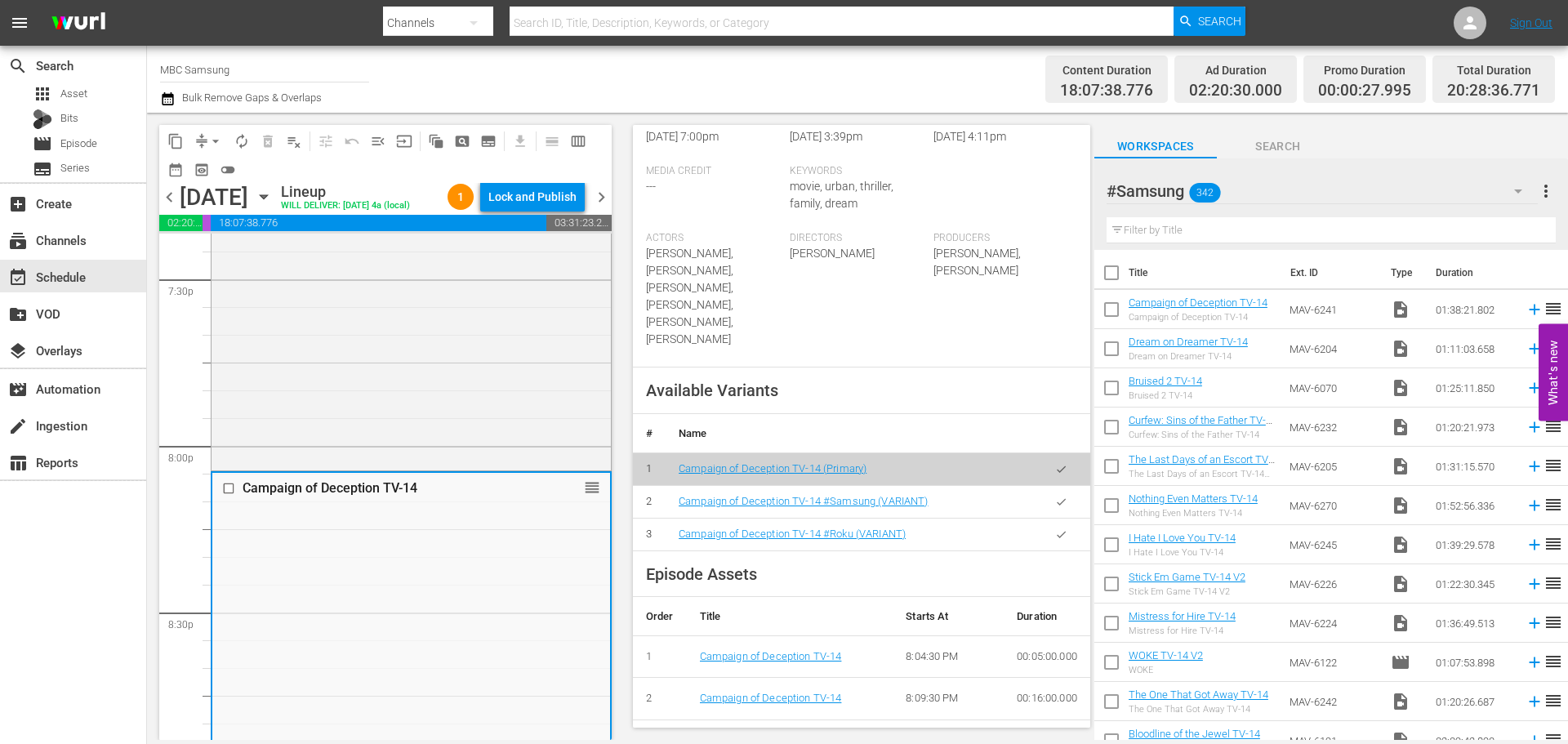
scroll to position [571, 0]
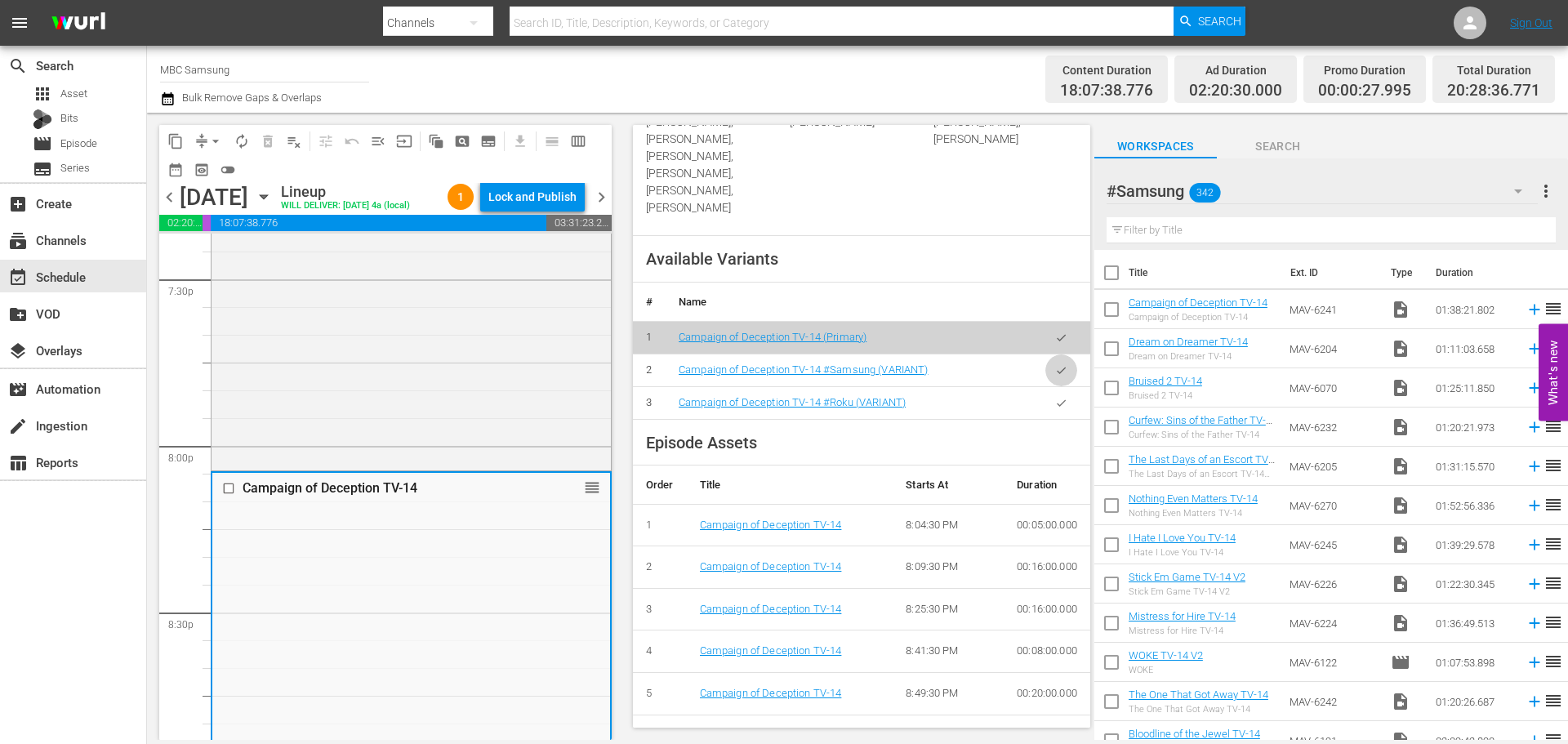
click at [1056, 354] on button "button" at bounding box center [1061, 370] width 32 height 32
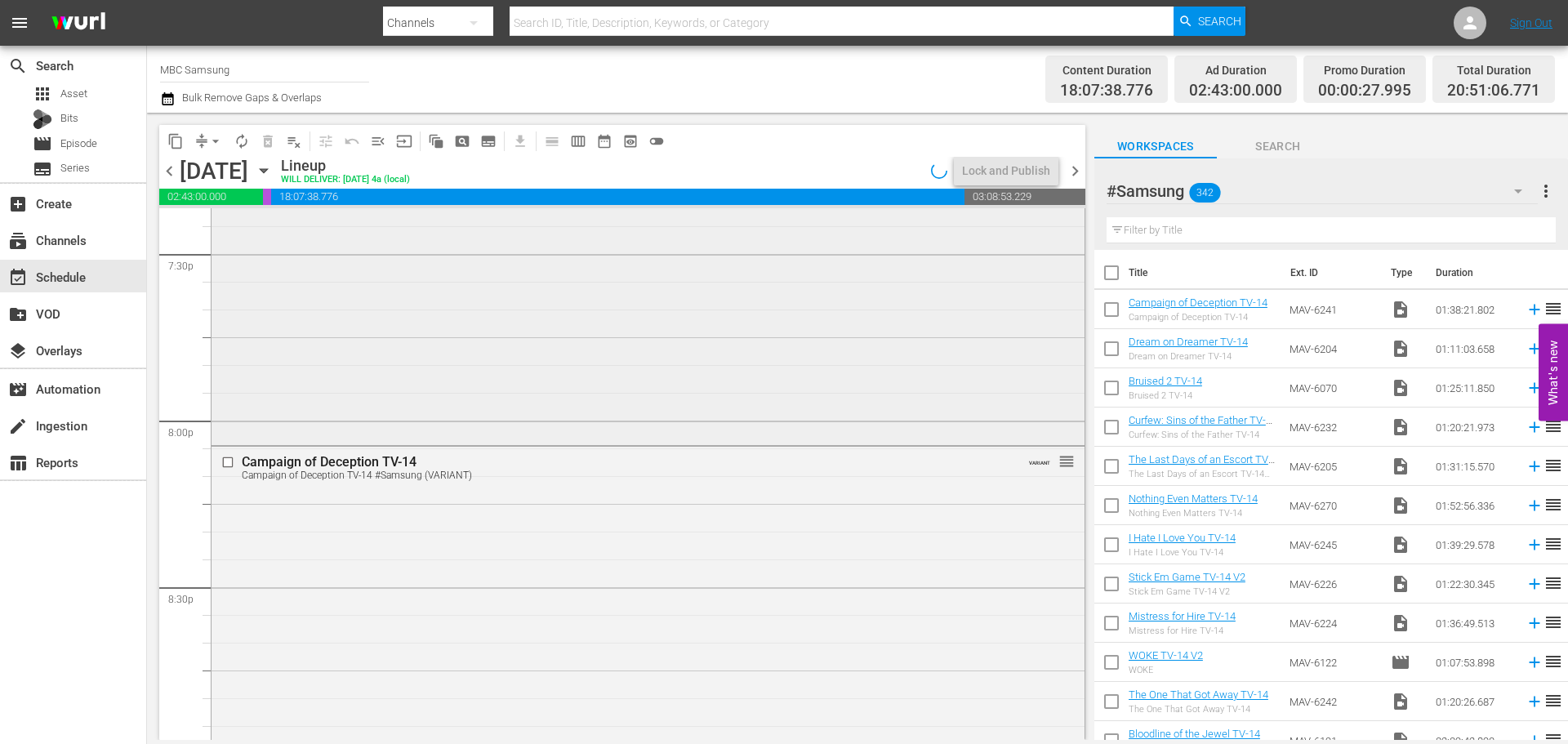
scroll to position [7025, 0]
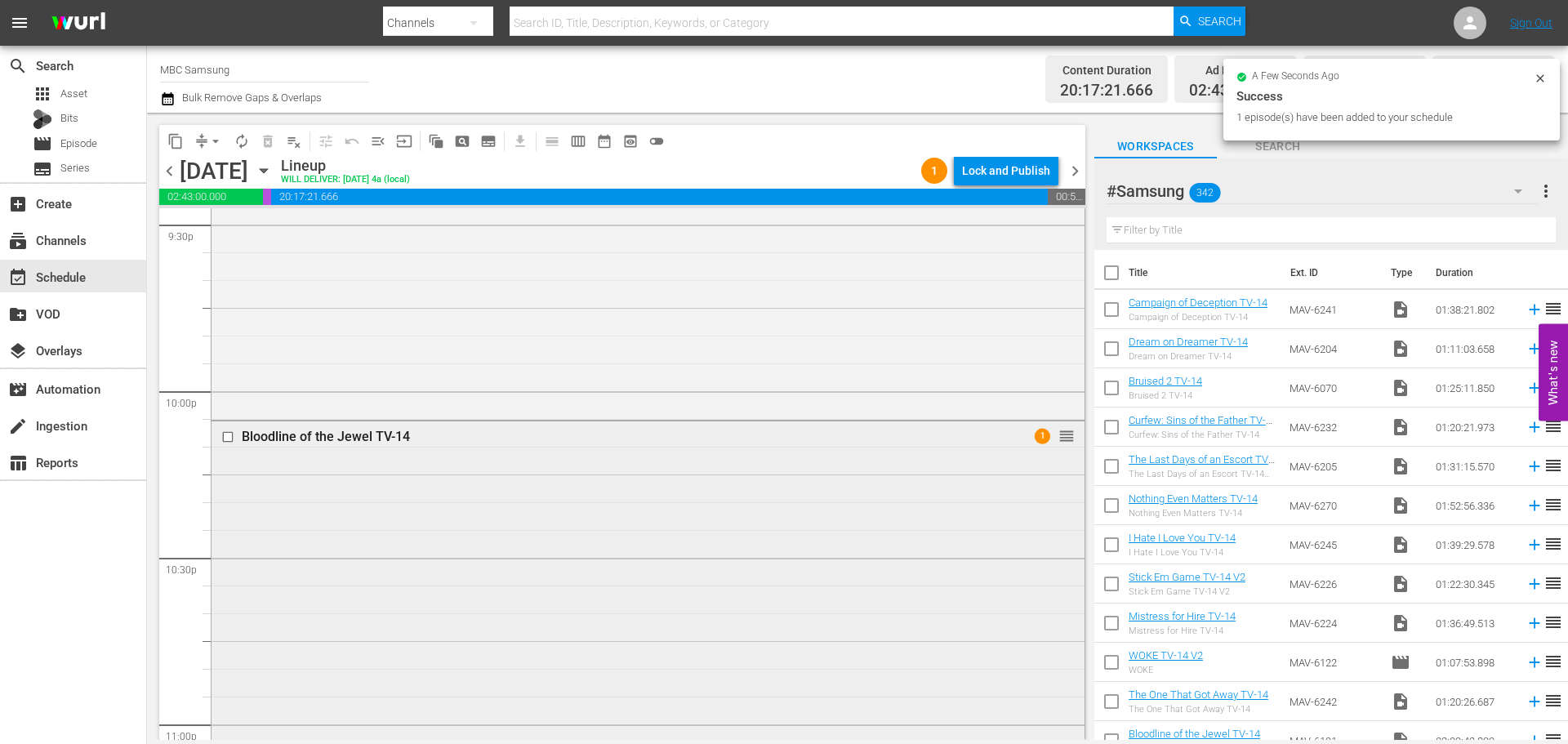
drag, startPoint x: 1235, startPoint y: 728, endPoint x: 592, endPoint y: 473, distance: 691.7
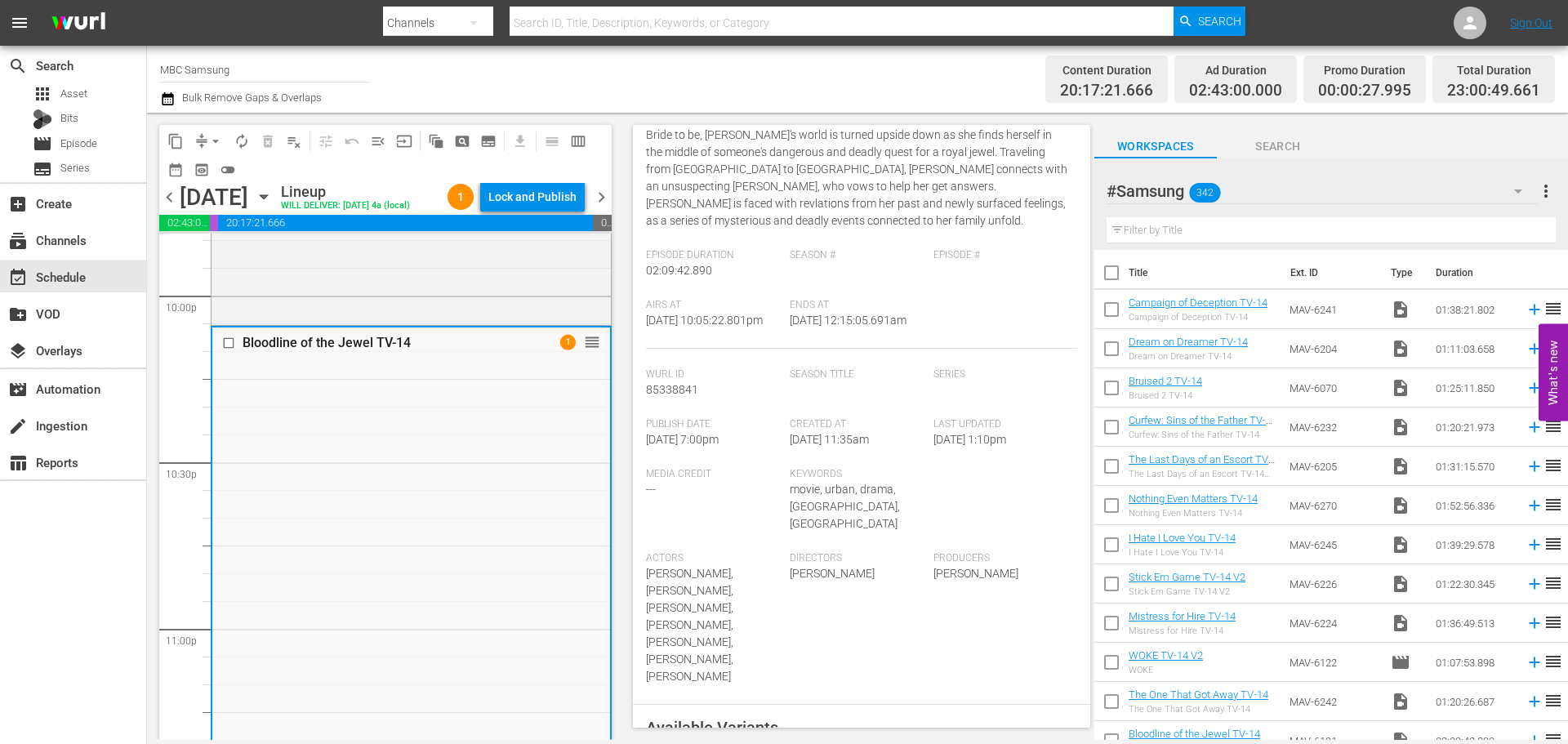
scroll to position [490, 0]
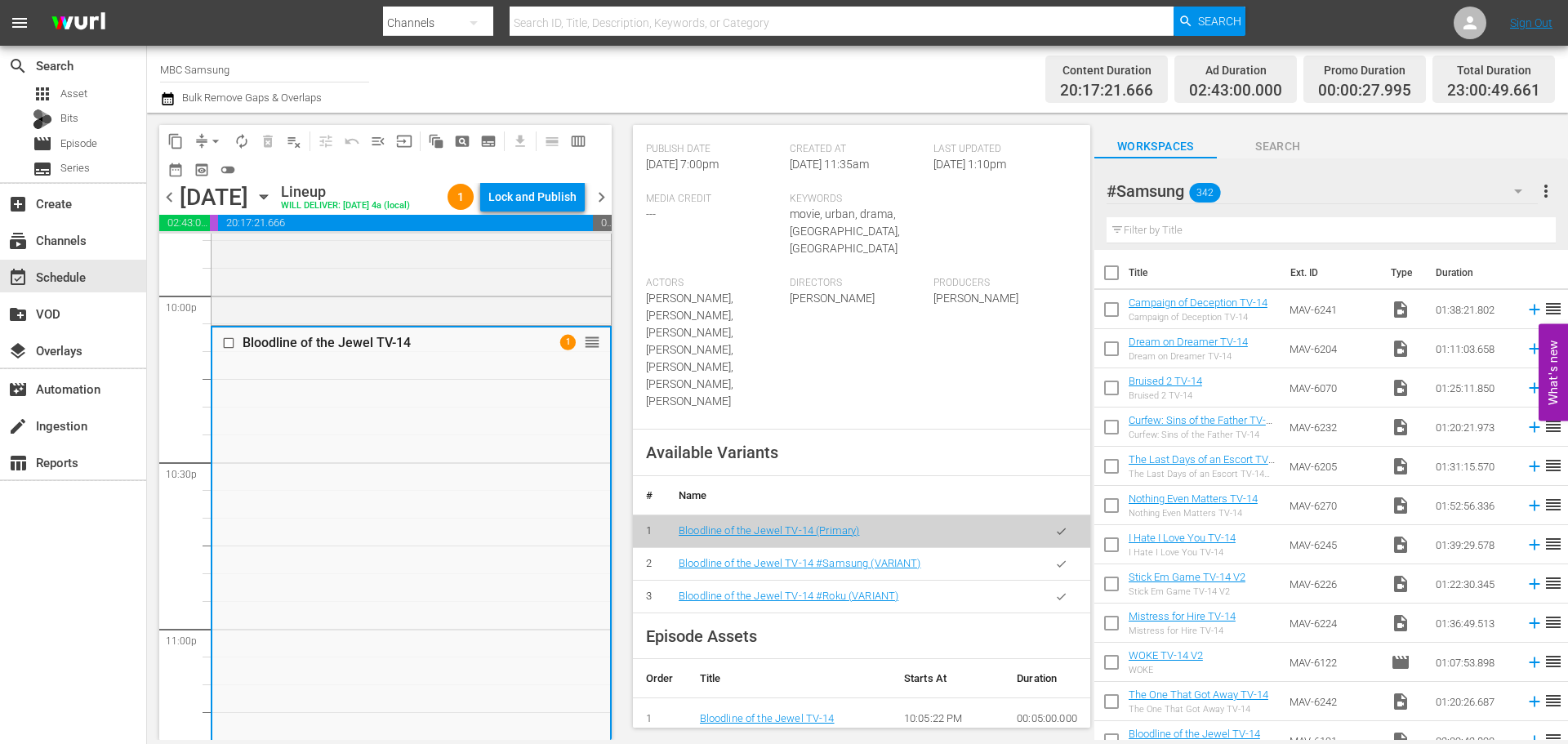
click at [1055, 558] on icon "button" at bounding box center [1061, 564] width 12 height 12
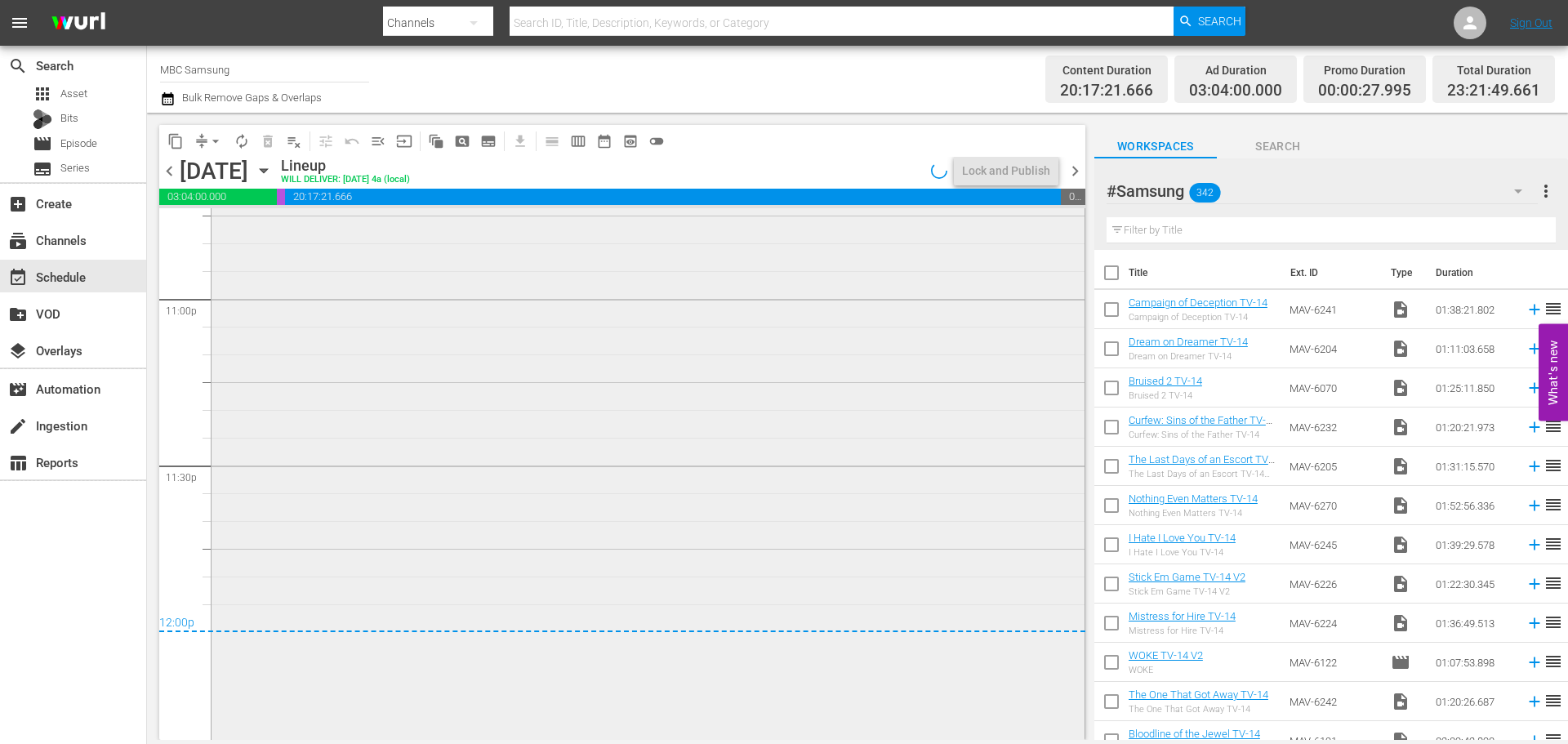
scroll to position [7667, 0]
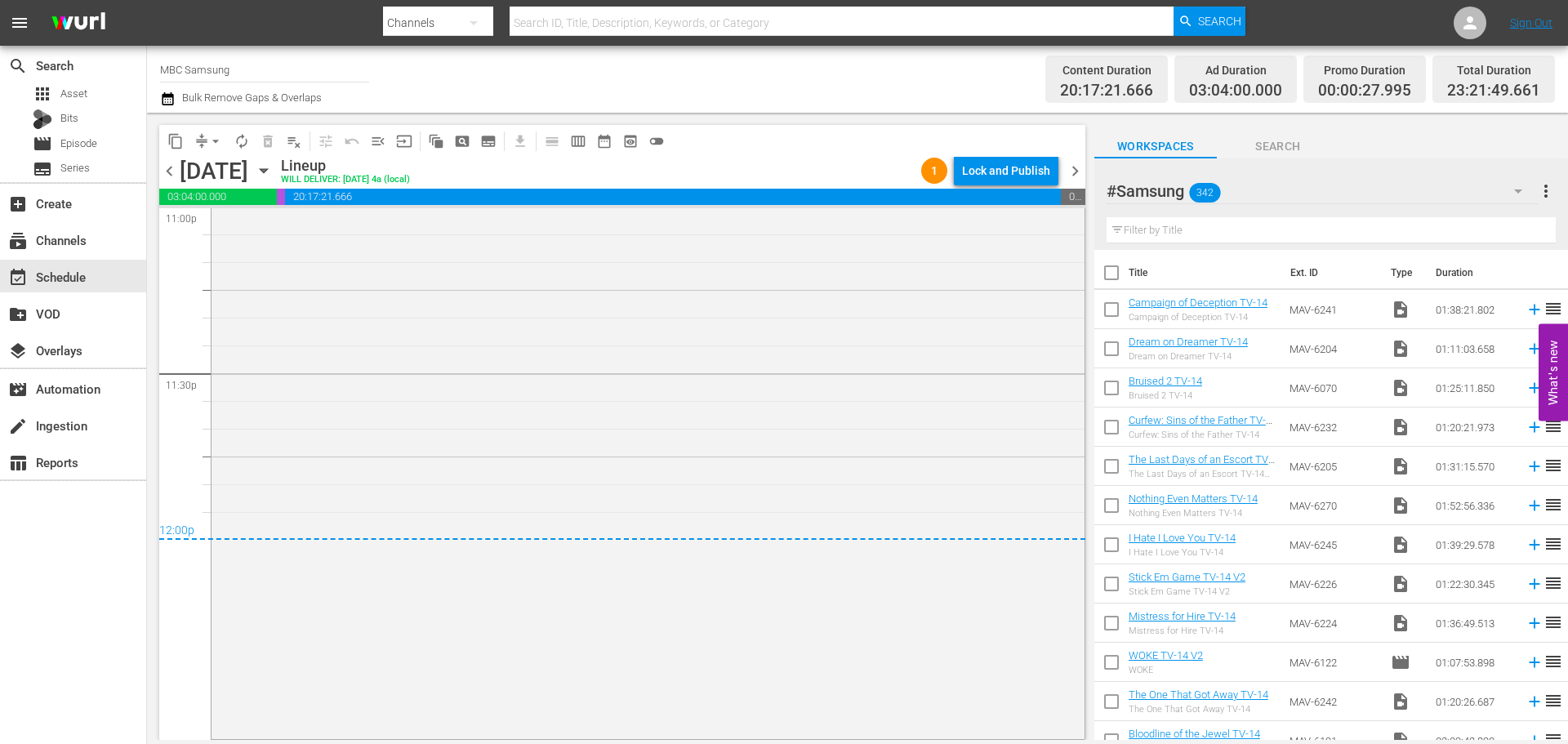
click at [1027, 178] on div "Lock and Publish" at bounding box center [1005, 171] width 88 height 30
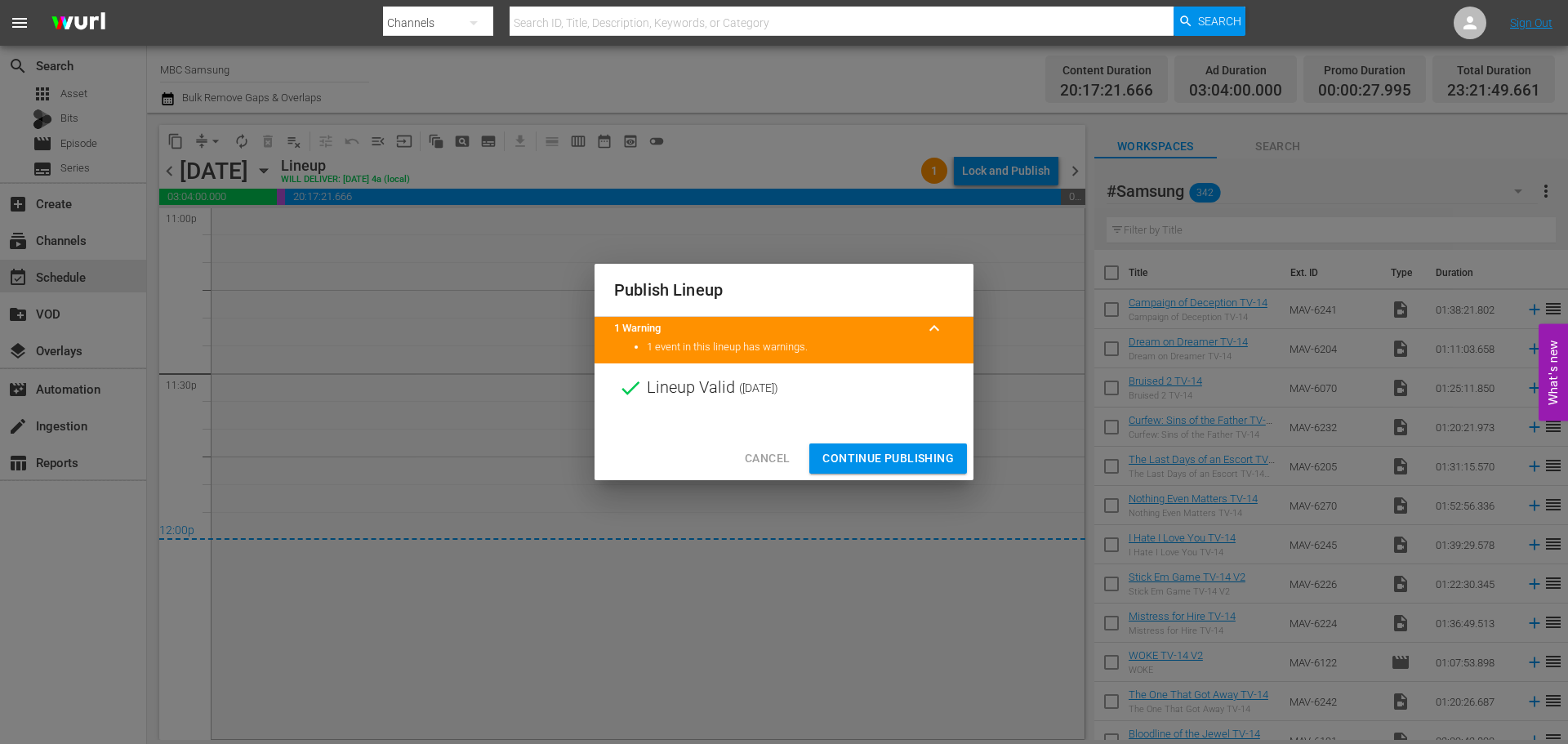
click at [876, 468] on span "Continue Publishing" at bounding box center [888, 458] width 131 height 21
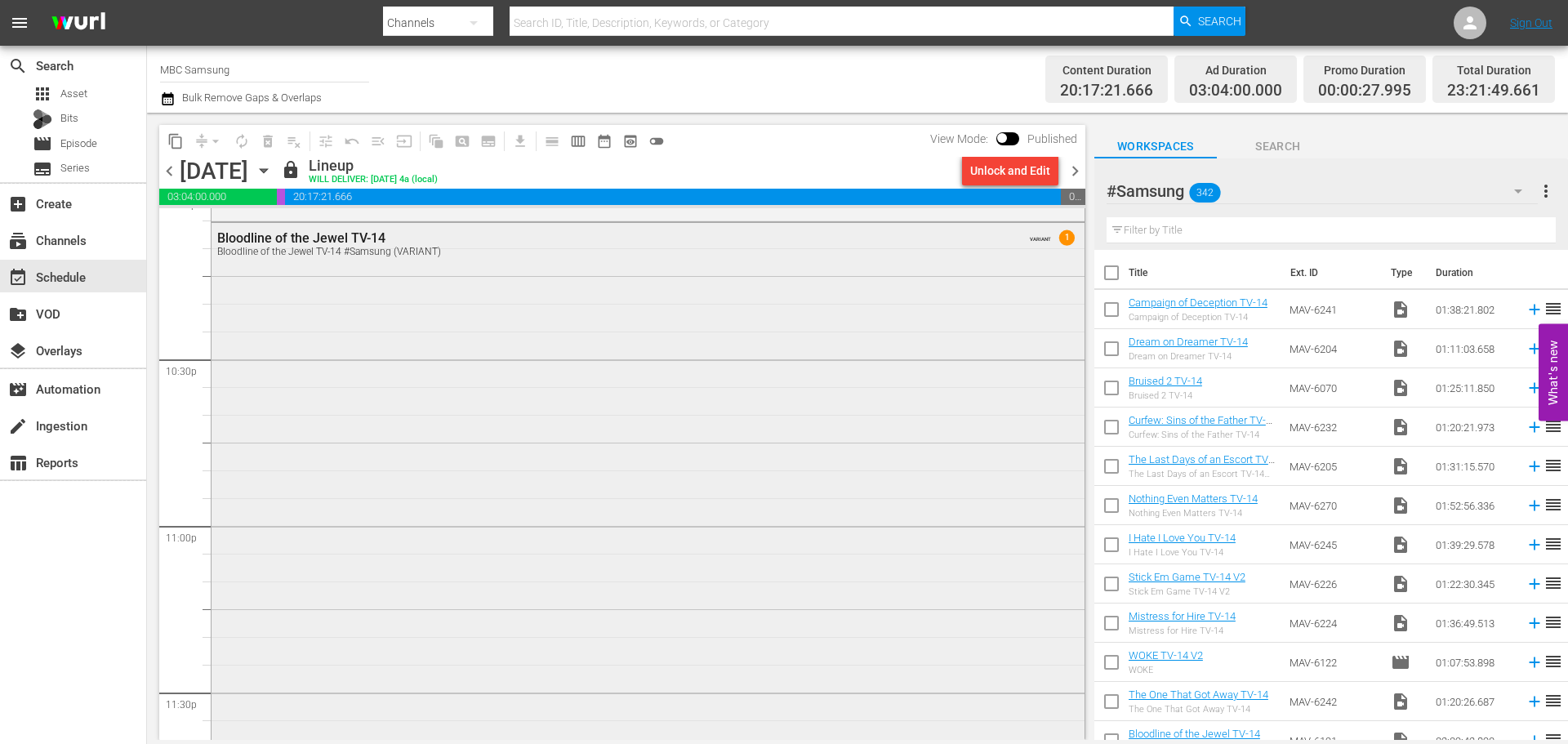
scroll to position [7351, 0]
click at [1074, 166] on span "chevron_right" at bounding box center [1075, 171] width 21 height 21
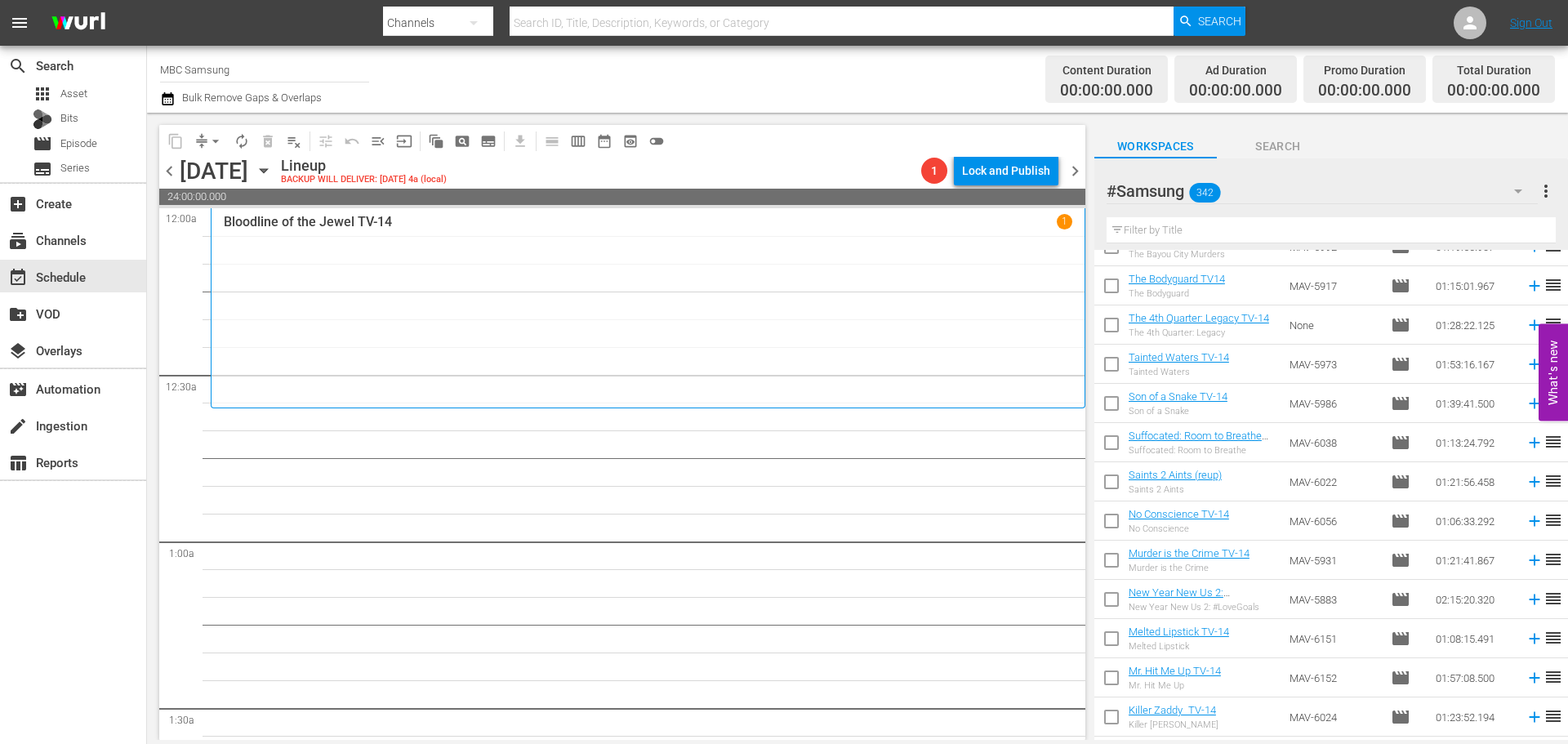
scroll to position [3022, 0]
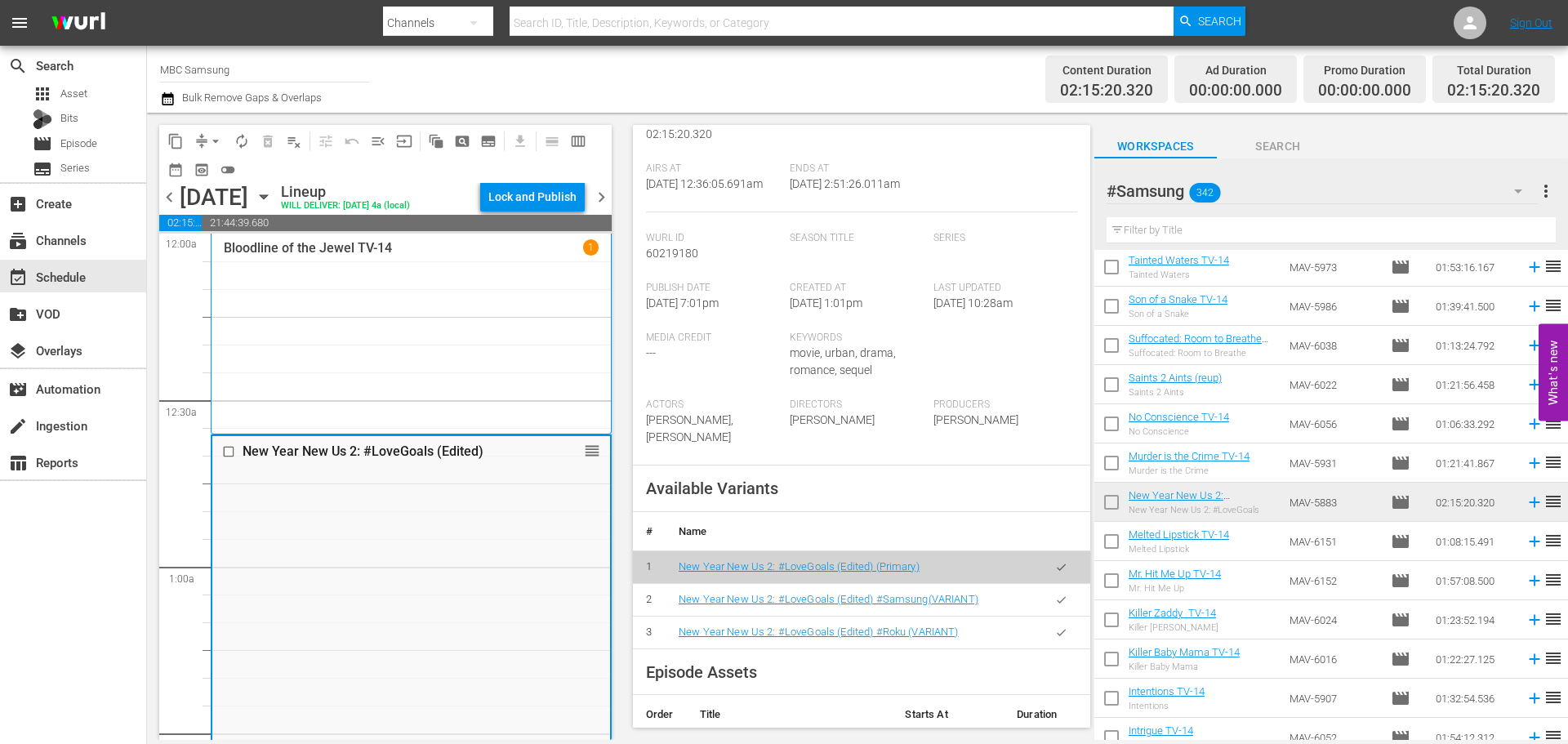
scroll to position [571, 0]
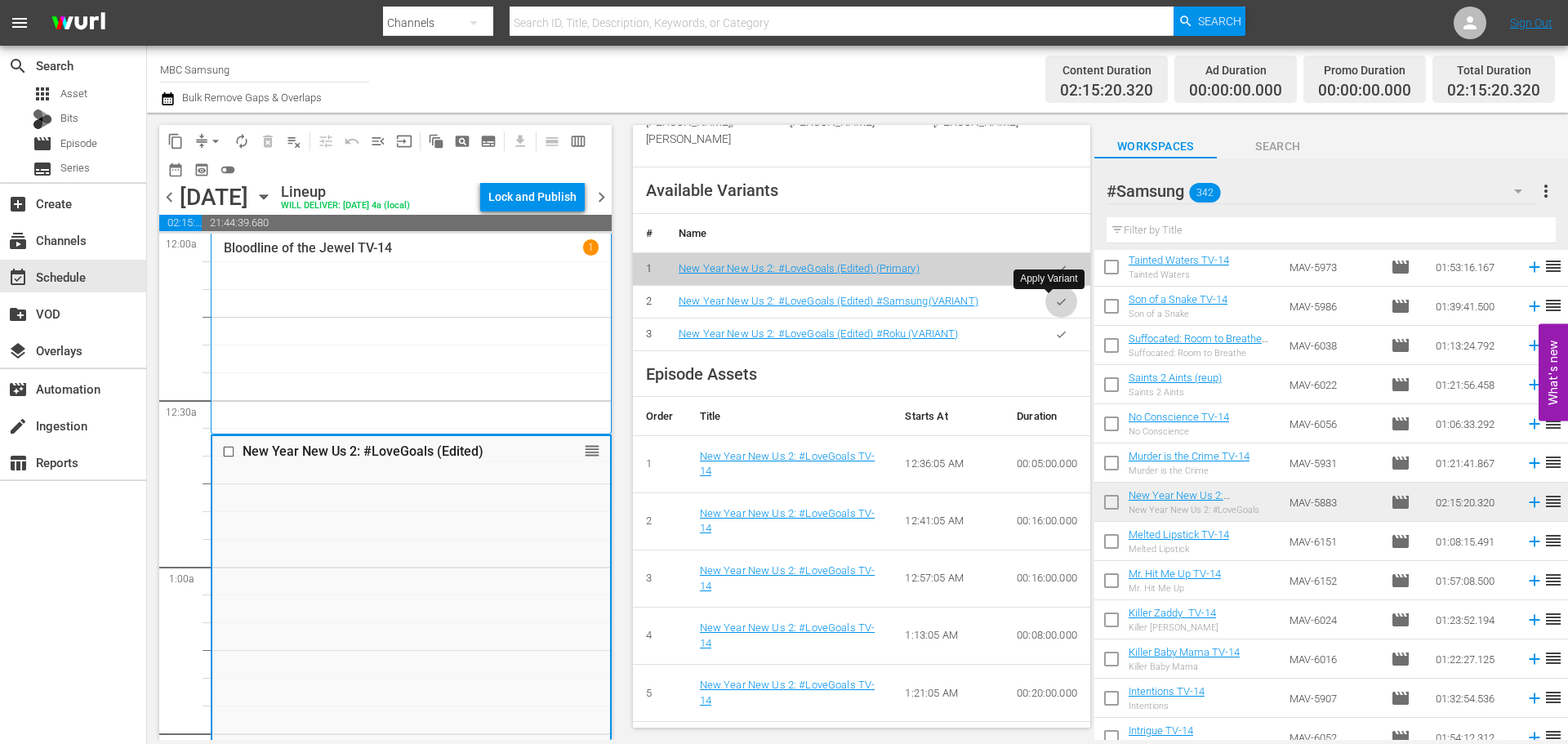
click at [1060, 303] on button "button" at bounding box center [1061, 302] width 32 height 32
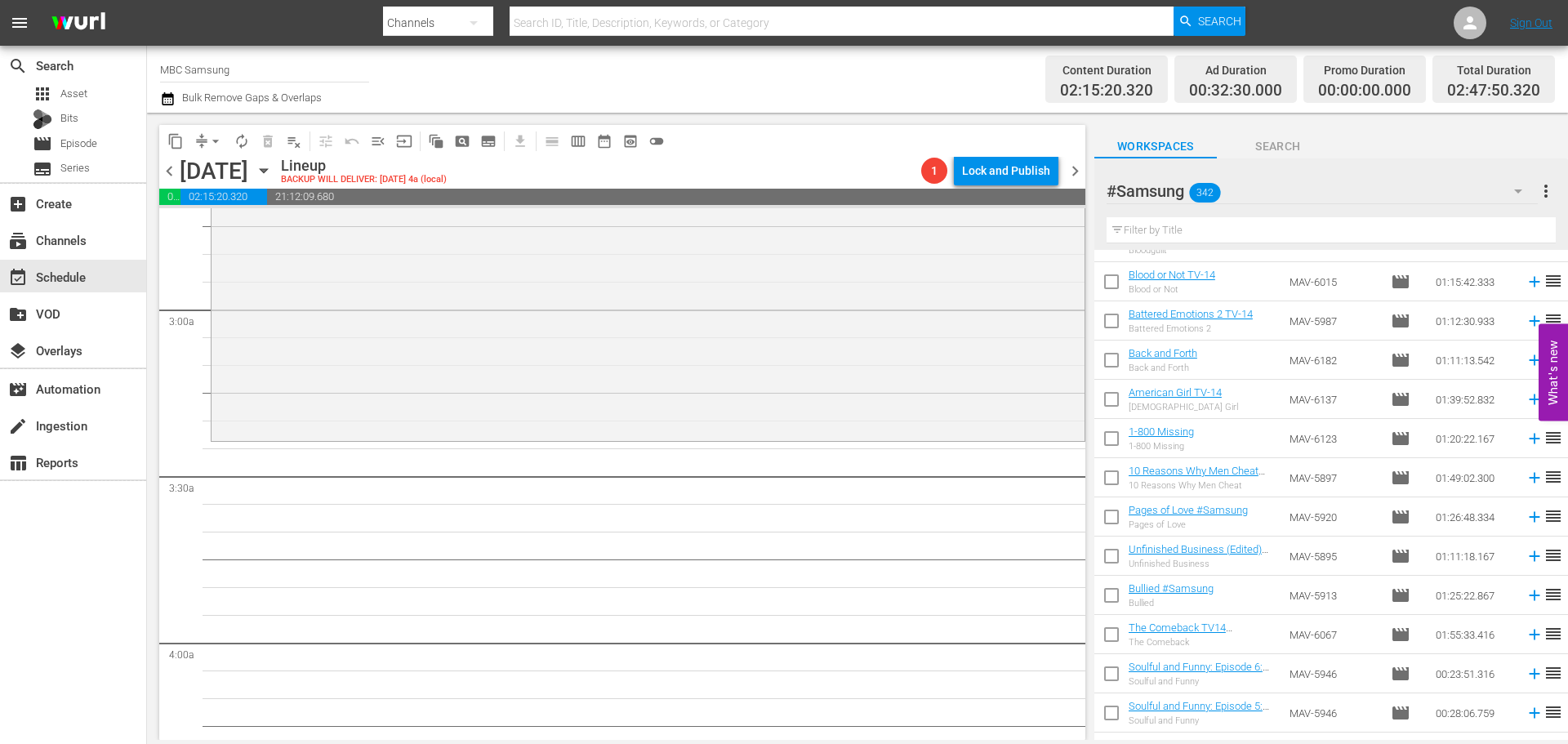
scroll to position [4166, 0]
